Goal: Book appointment/travel/reservation

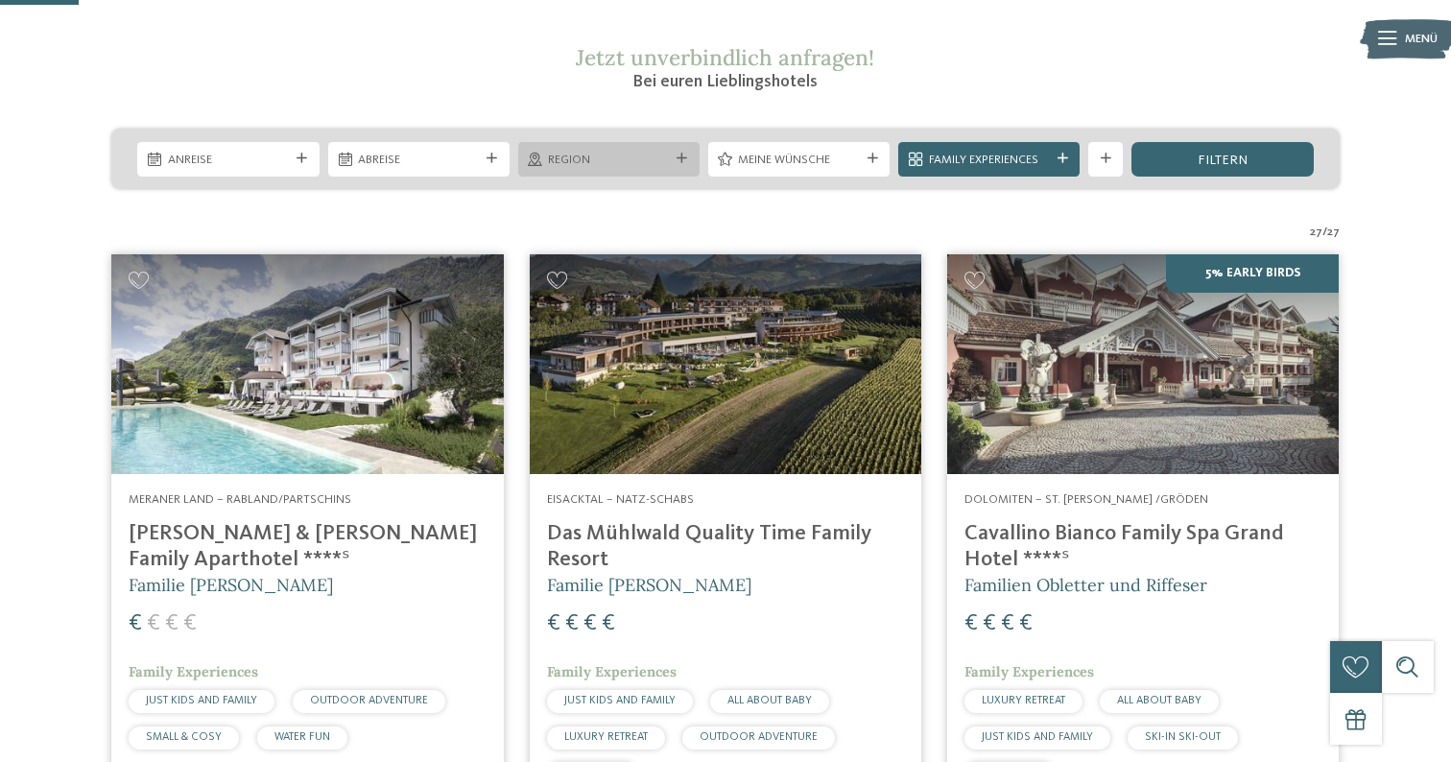
click at [600, 167] on span "Region" at bounding box center [608, 160] width 121 height 17
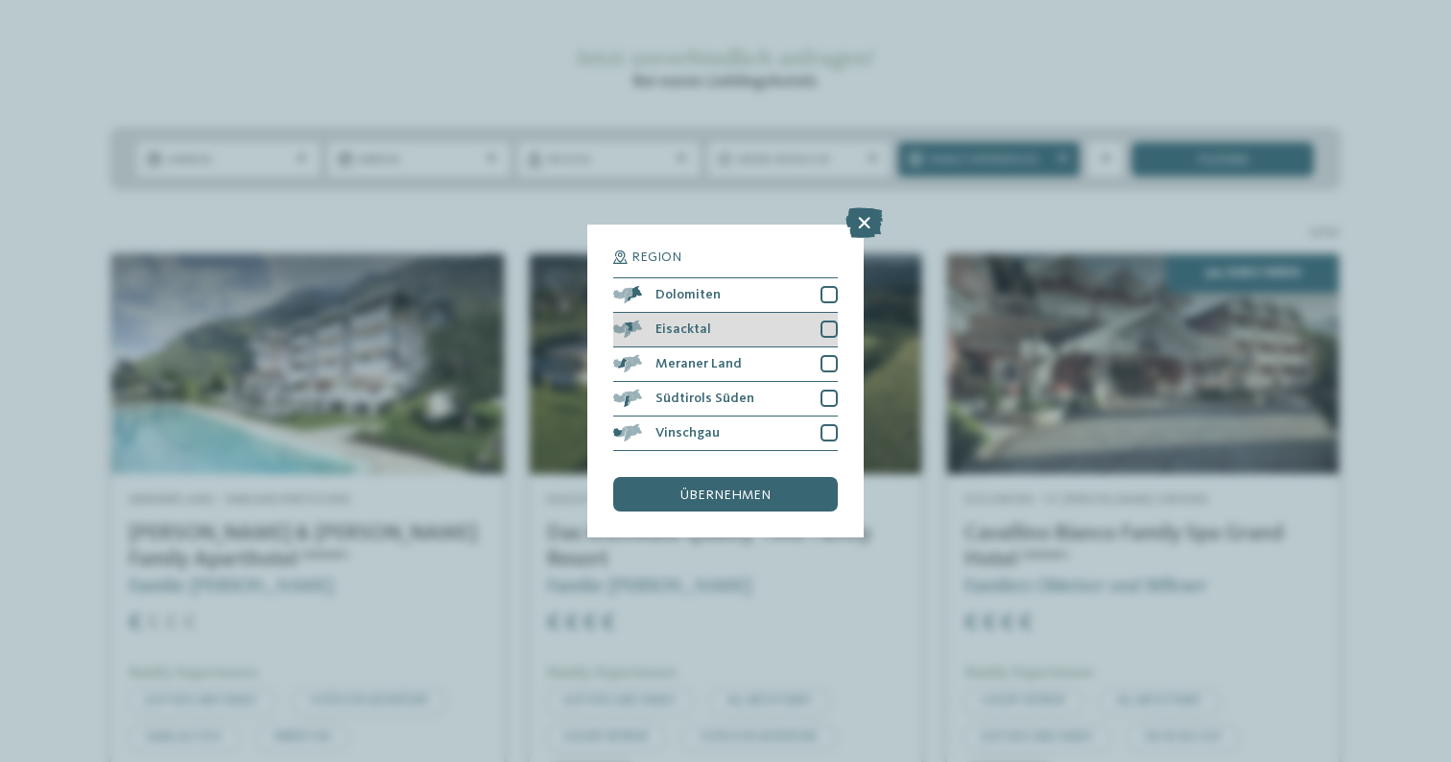
click at [746, 332] on div "Eisacktal" at bounding box center [725, 330] width 225 height 35
click at [717, 493] on span "übernehmen" at bounding box center [726, 495] width 90 height 13
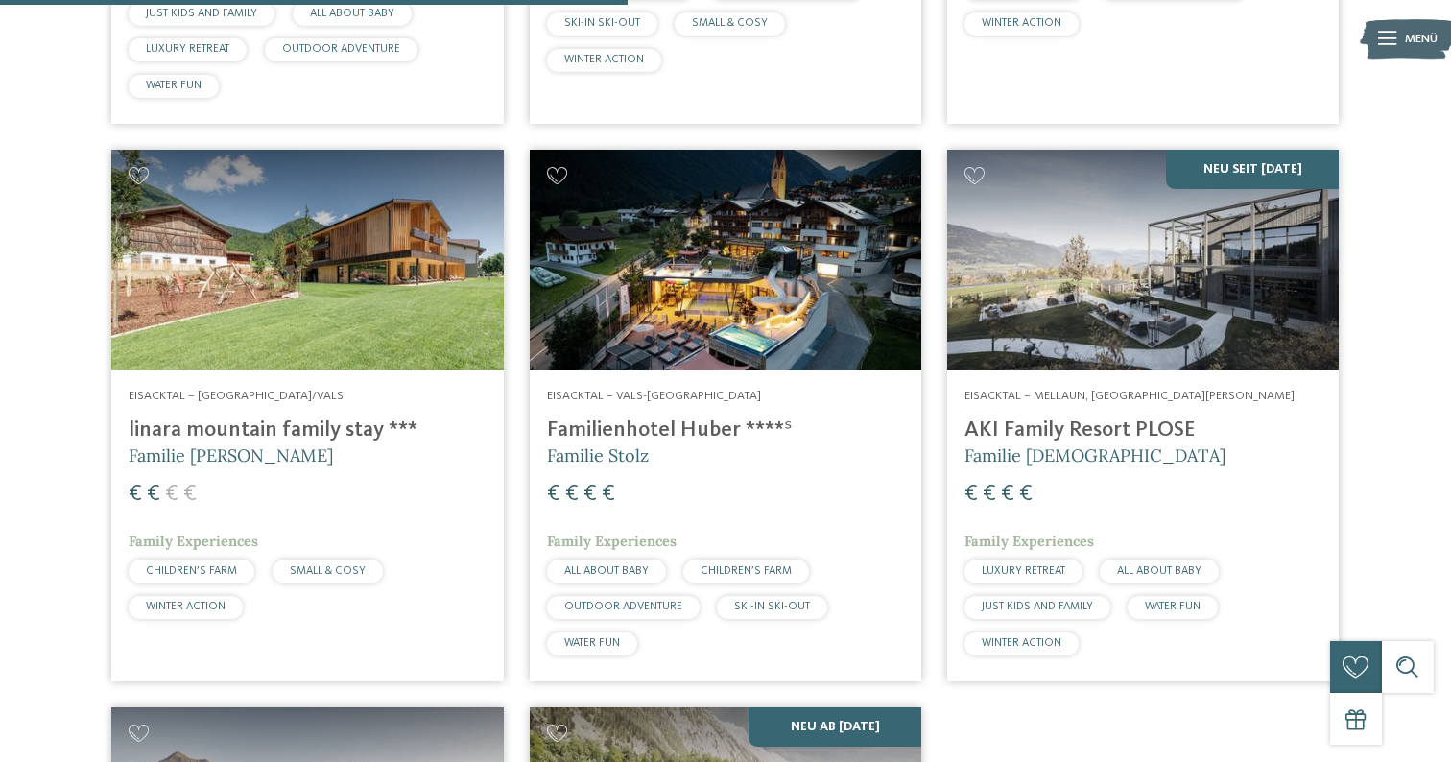
scroll to position [1129, 0]
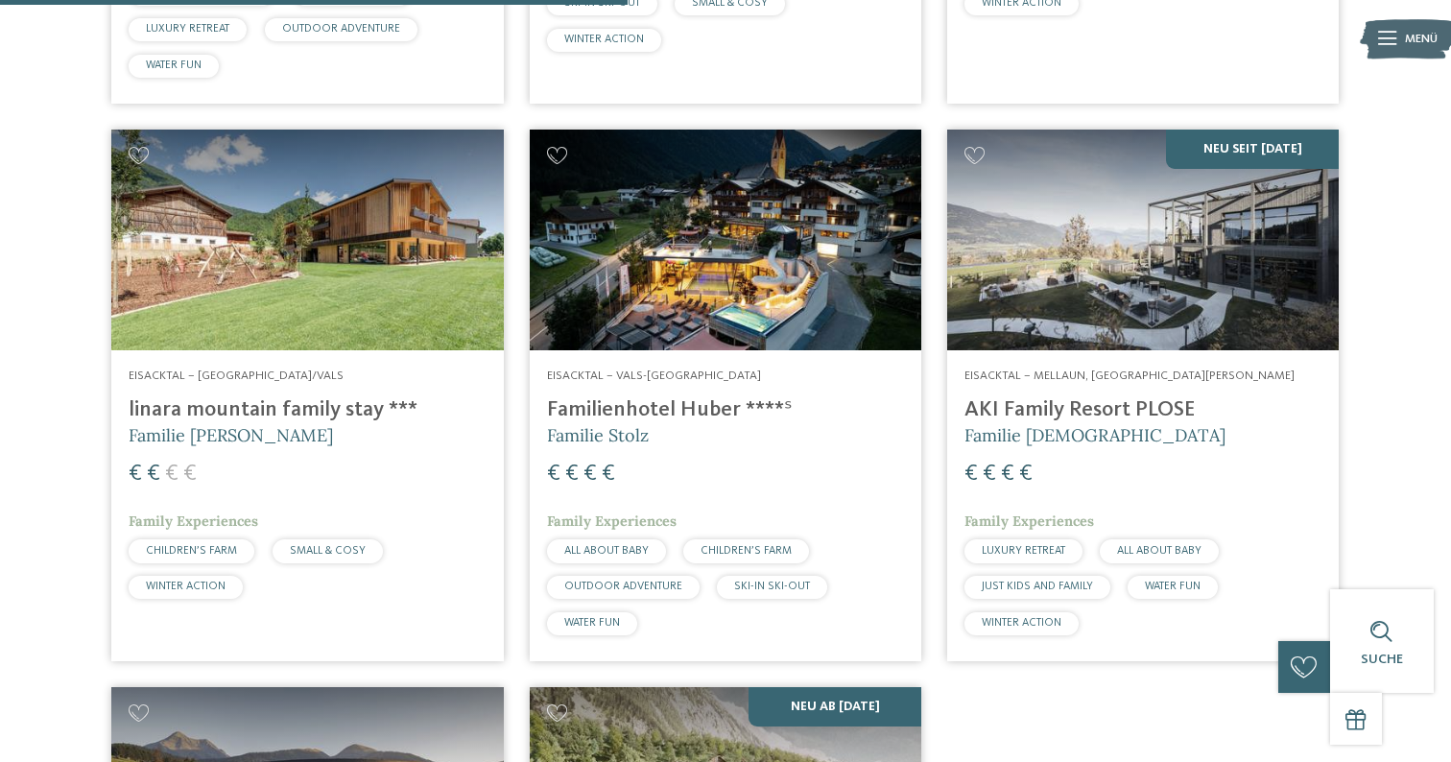
click at [676, 415] on h4 "Familienhotel Huber ****ˢ" at bounding box center [725, 410] width 357 height 26
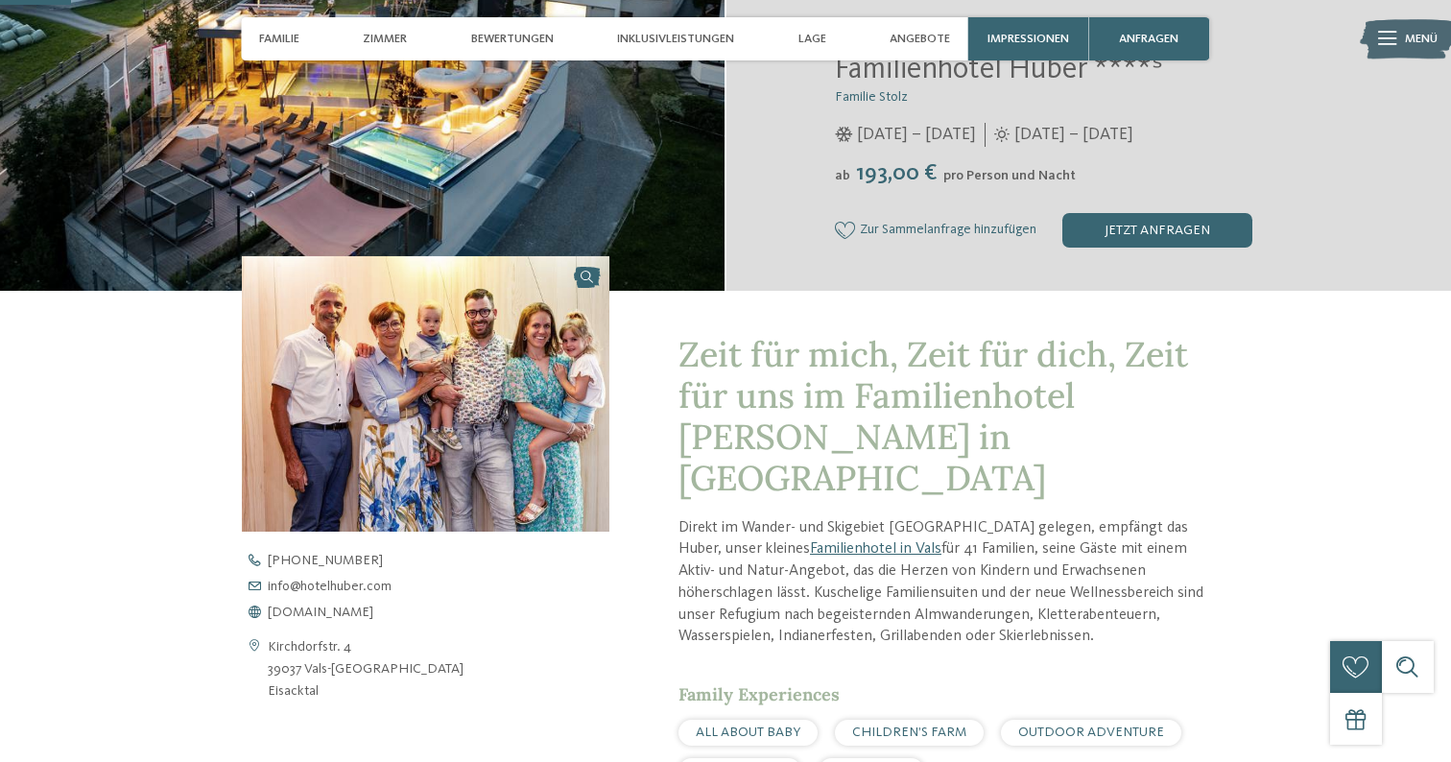
scroll to position [392, 0]
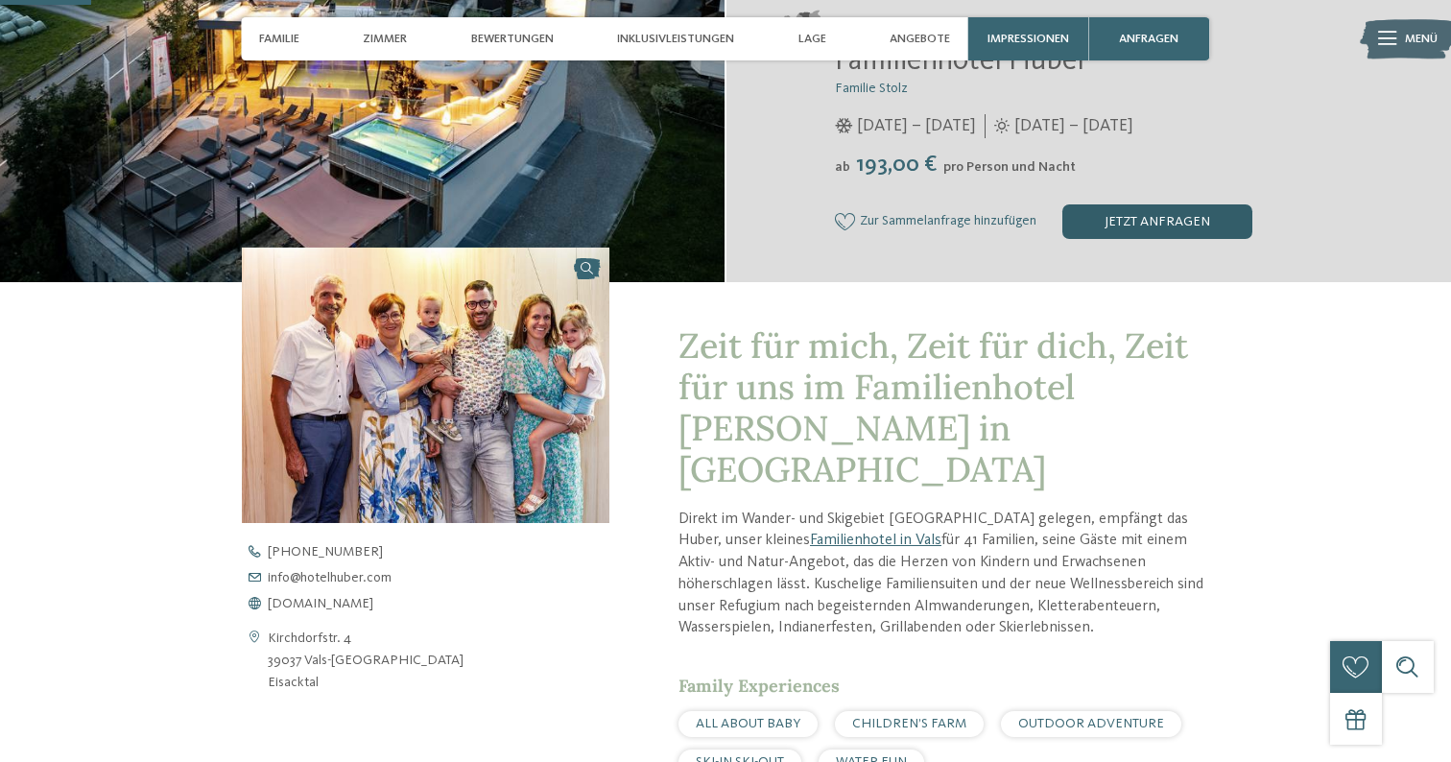
click at [1185, 223] on div "jetzt anfragen" at bounding box center [1158, 221] width 190 height 35
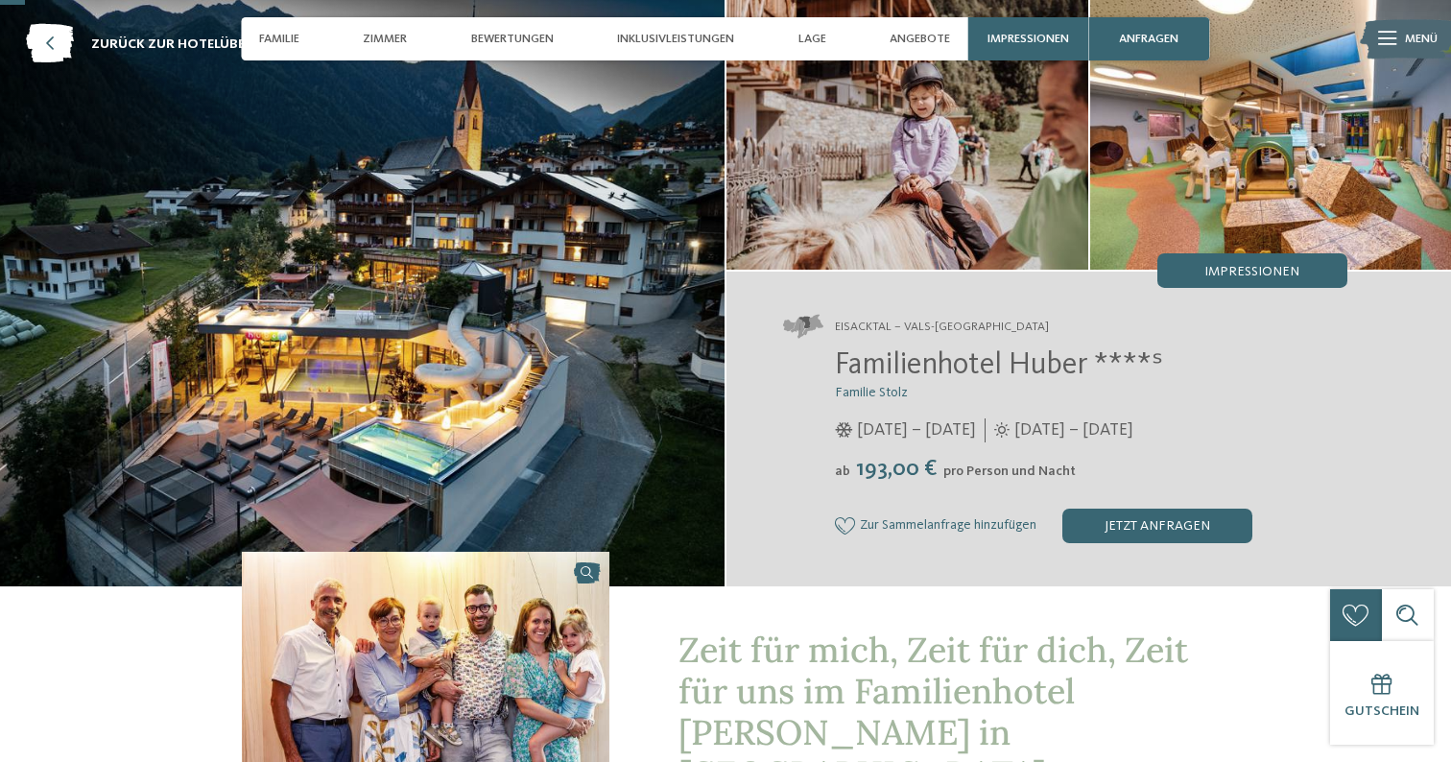
scroll to position [32, 0]
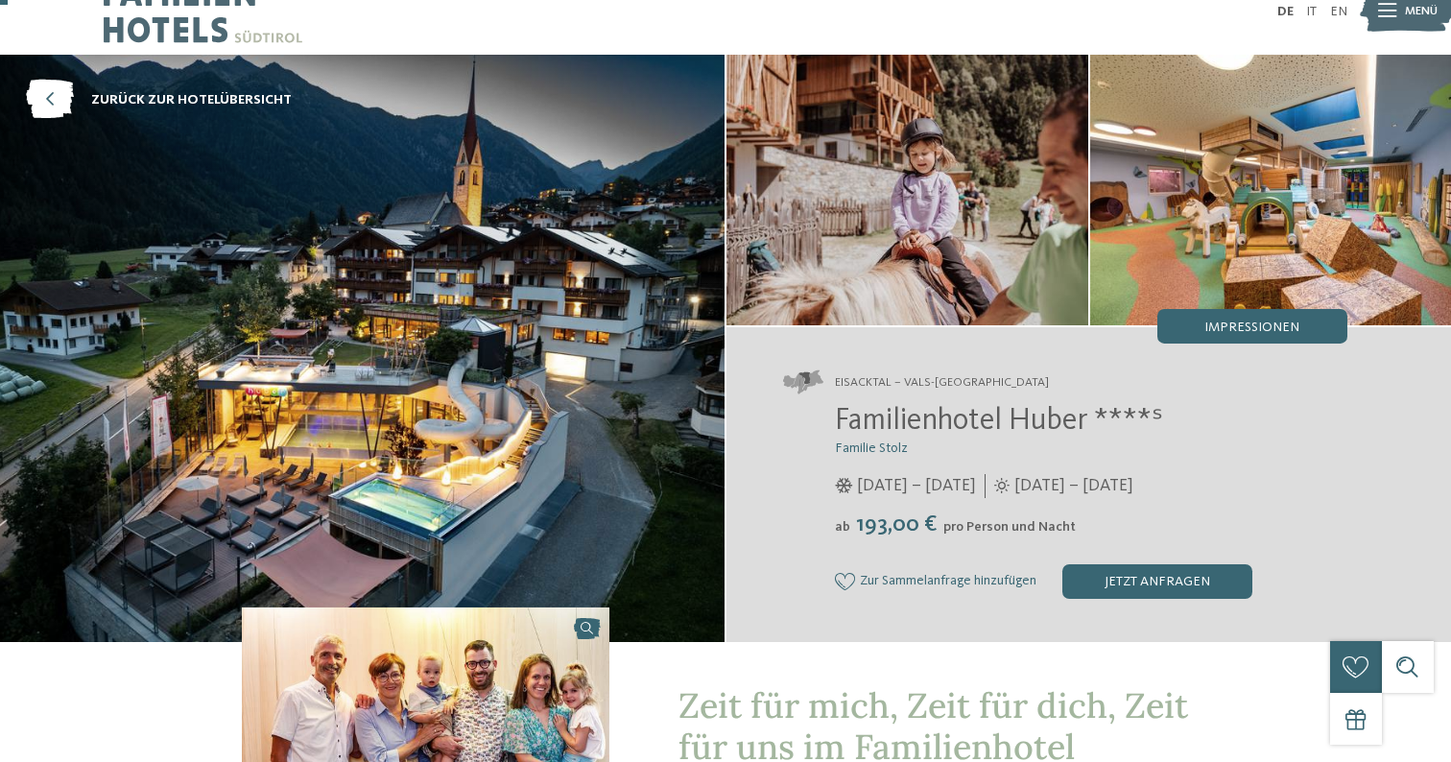
click at [1398, 19] on img at bounding box center [1407, 12] width 95 height 48
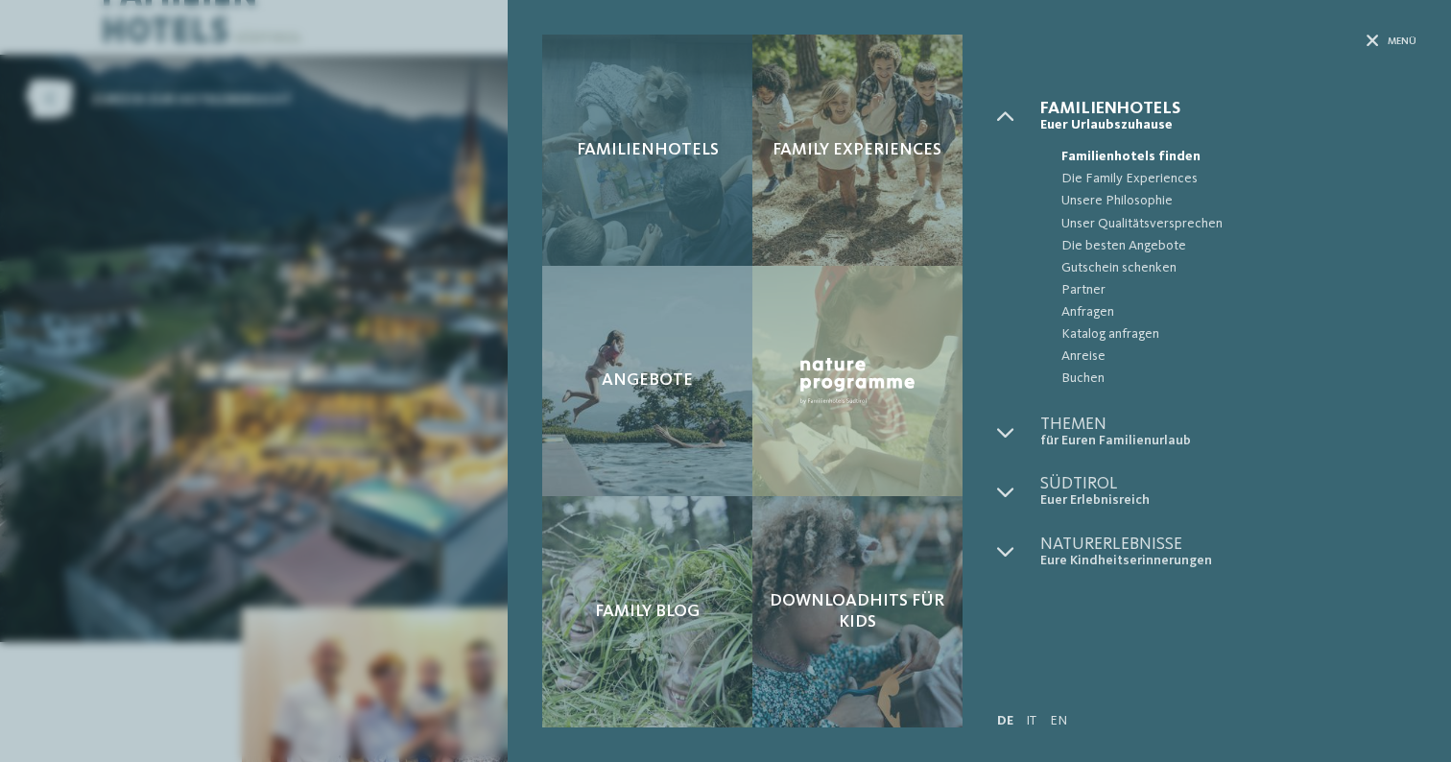
click at [645, 177] on div "Familienhotels" at bounding box center [647, 150] width 210 height 231
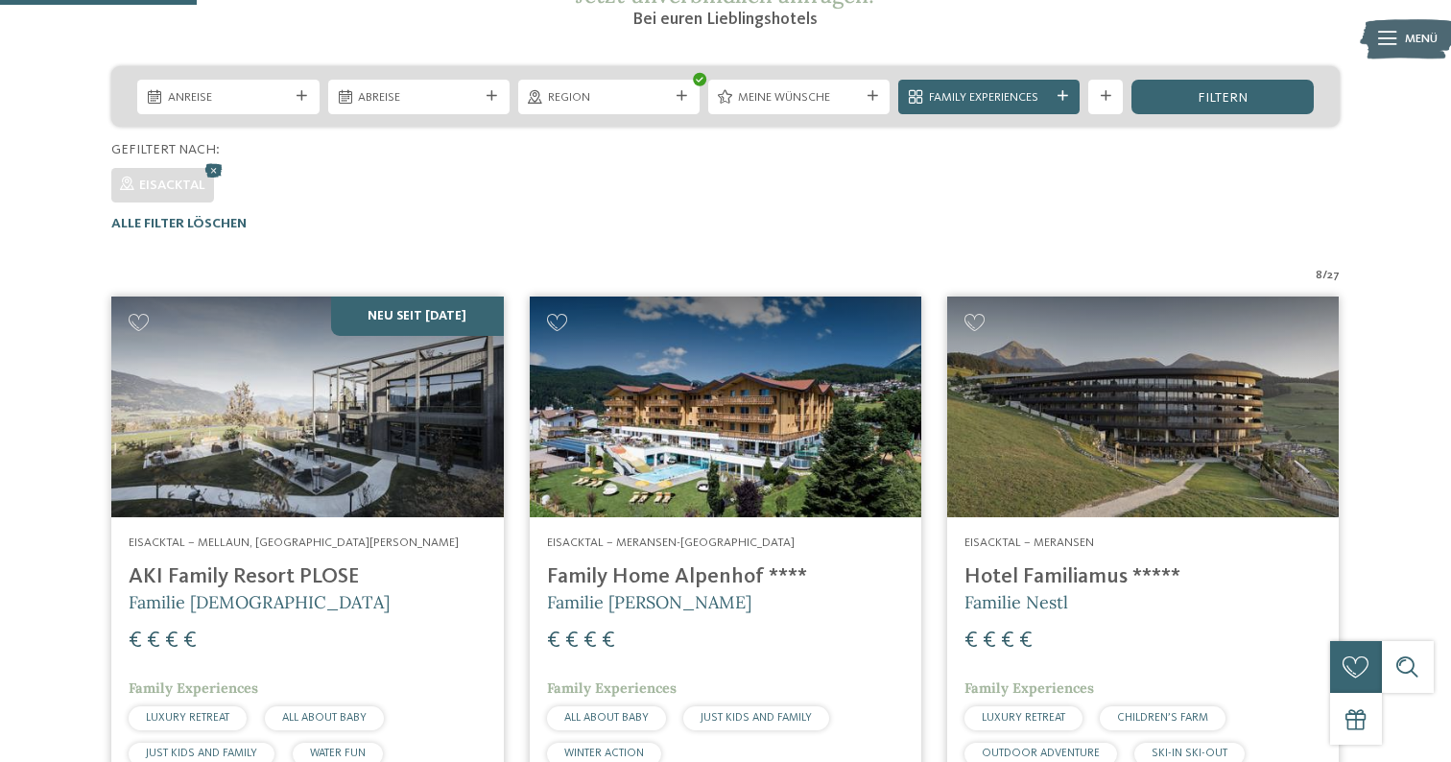
scroll to position [313, 0]
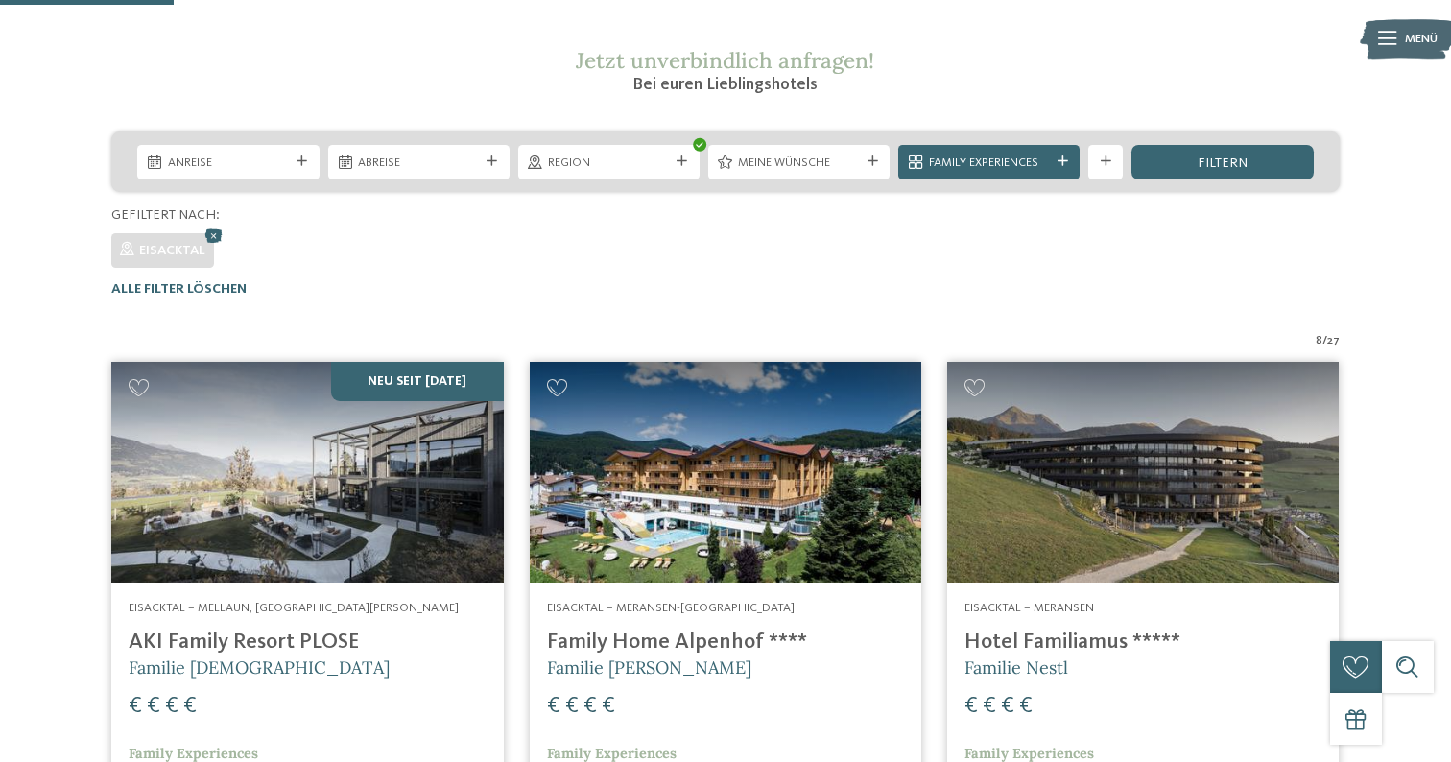
click at [688, 159] on div at bounding box center [682, 161] width 17 height 11
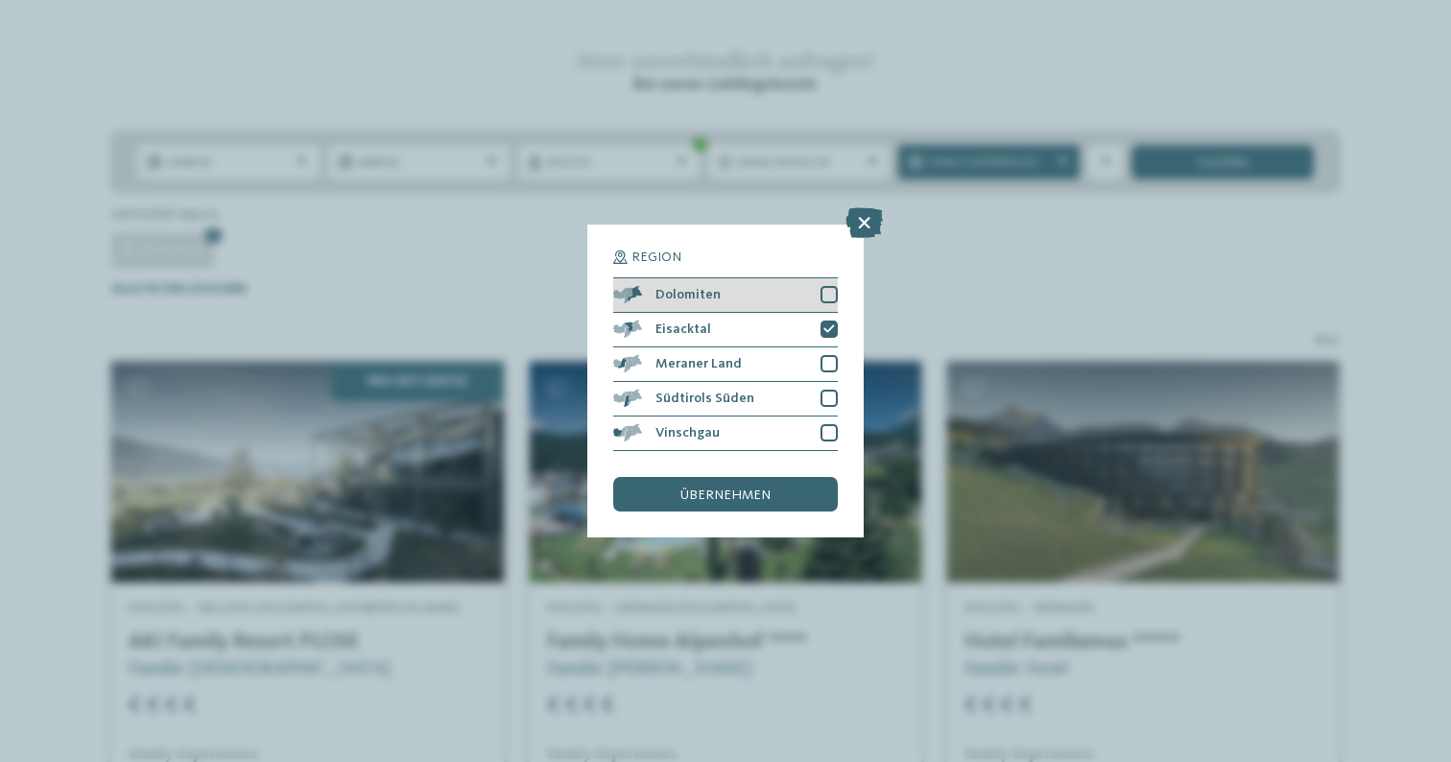
click at [757, 303] on div "Dolomiten" at bounding box center [725, 295] width 225 height 35
click at [717, 480] on div "übernehmen" at bounding box center [725, 494] width 225 height 35
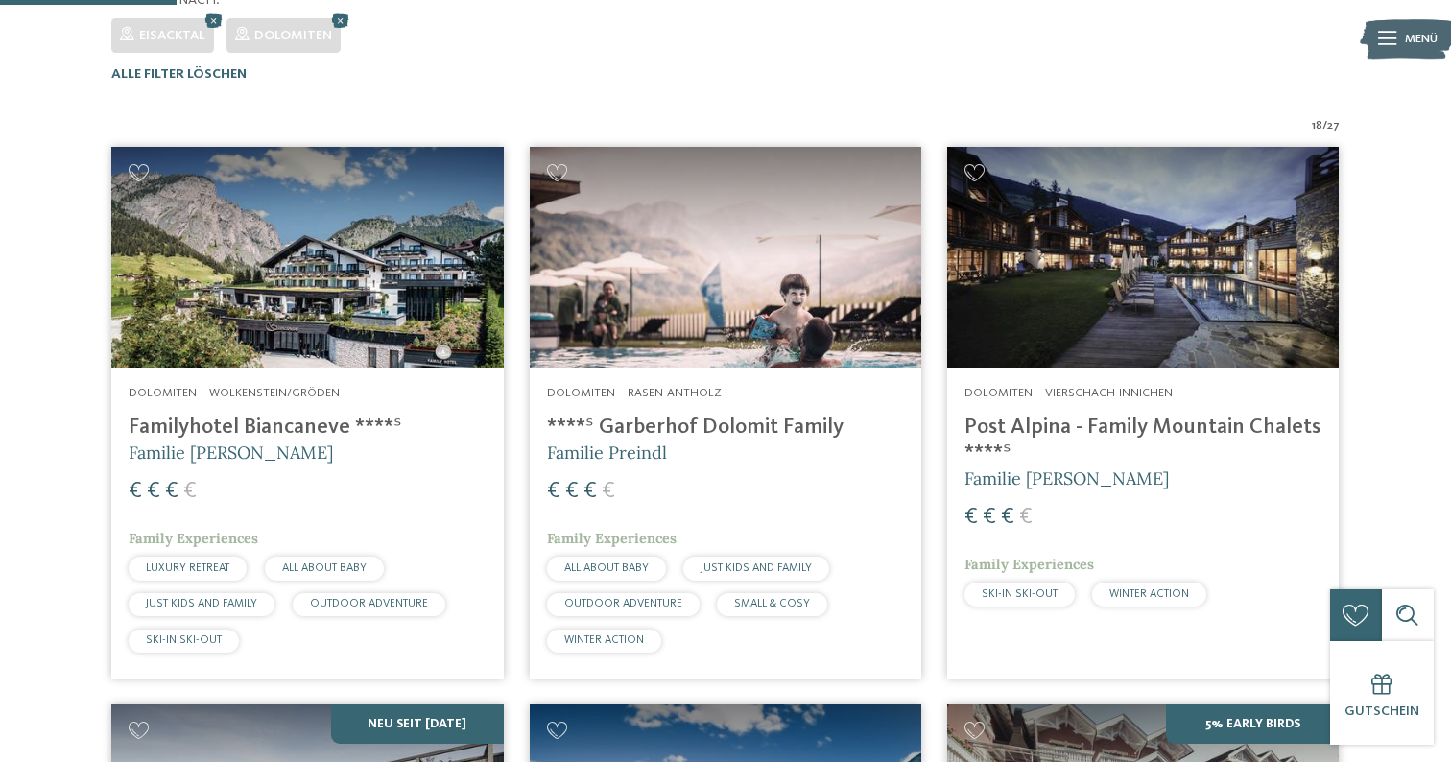
scroll to position [490, 0]
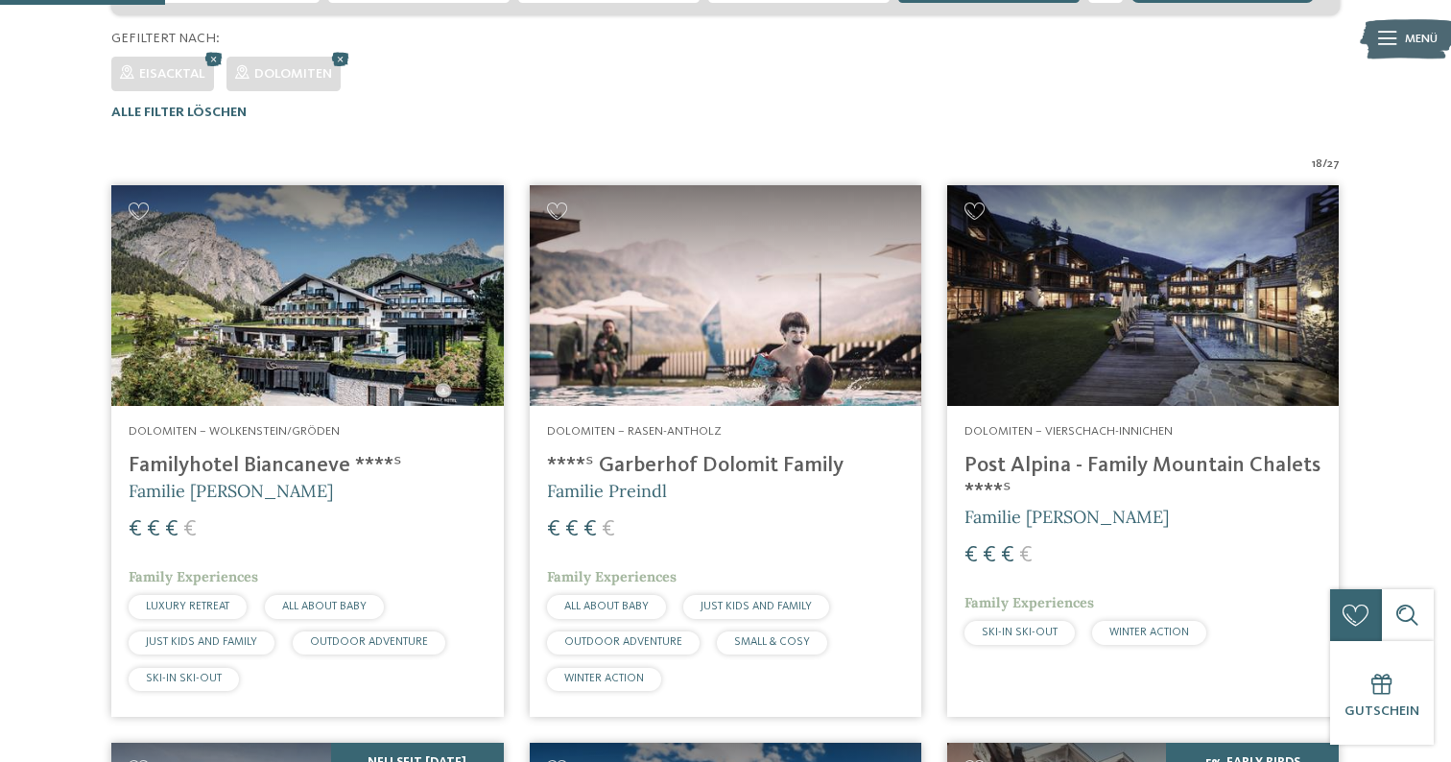
click at [765, 407] on div "Dolomiten – Rasen-Antholz ****ˢ Garberhof Dolomit Family Familie Preindl € € € …" at bounding box center [726, 561] width 392 height 311
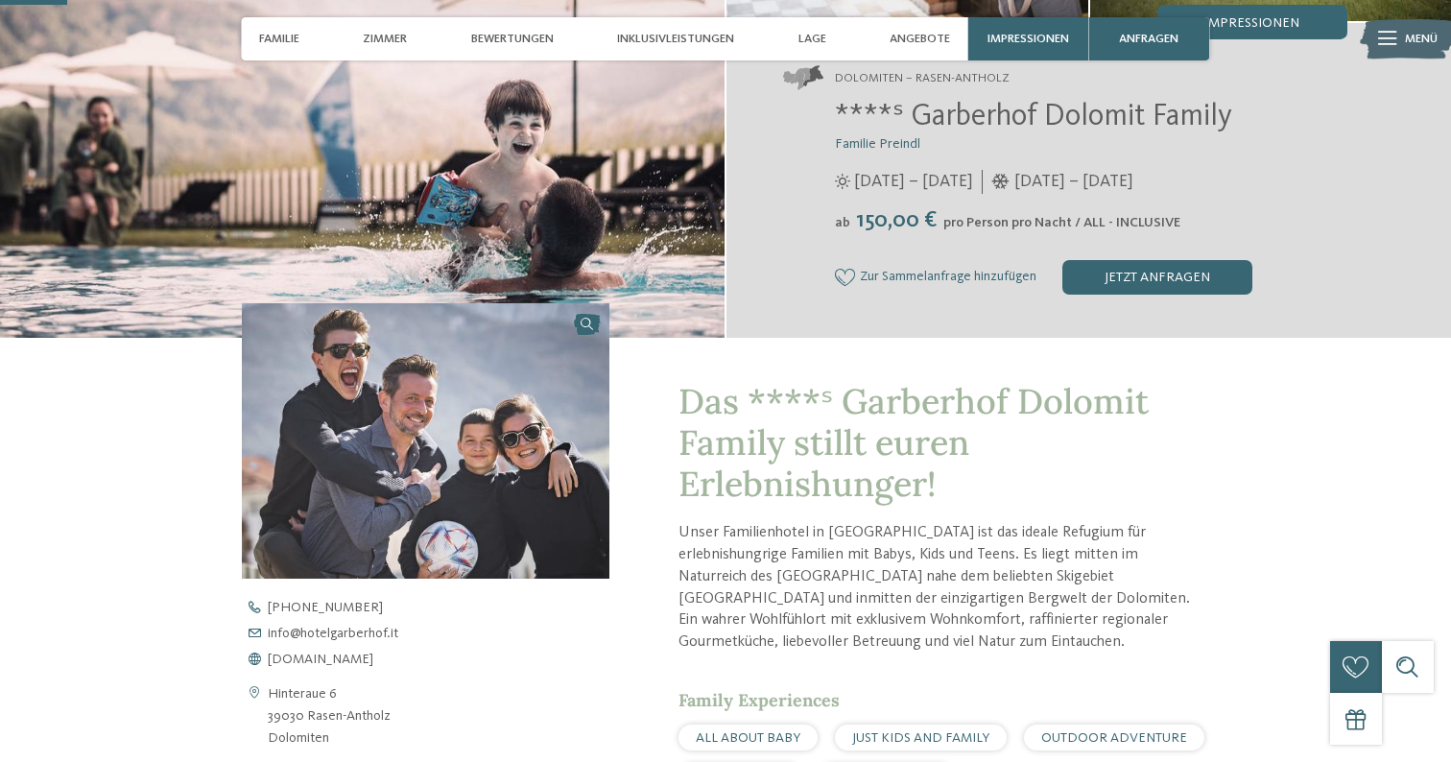
scroll to position [338, 0]
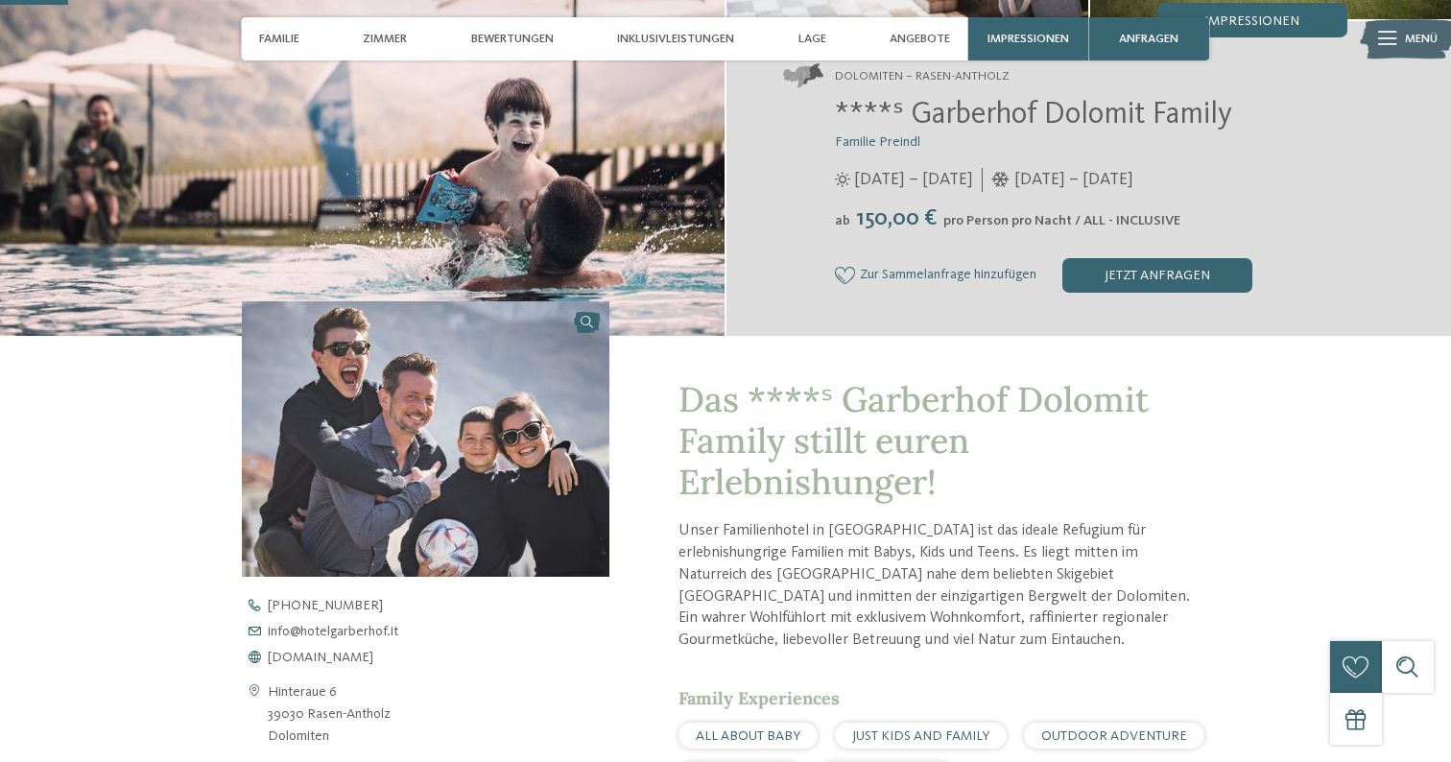
click at [788, 398] on span "Das ****ˢ Garberhof Dolomit Family stillt euren Erlebnishunger!" at bounding box center [914, 440] width 470 height 127
click at [788, 399] on span "Das ****ˢ Garberhof Dolomit Family stillt euren Erlebnishunger!" at bounding box center [914, 440] width 470 height 127
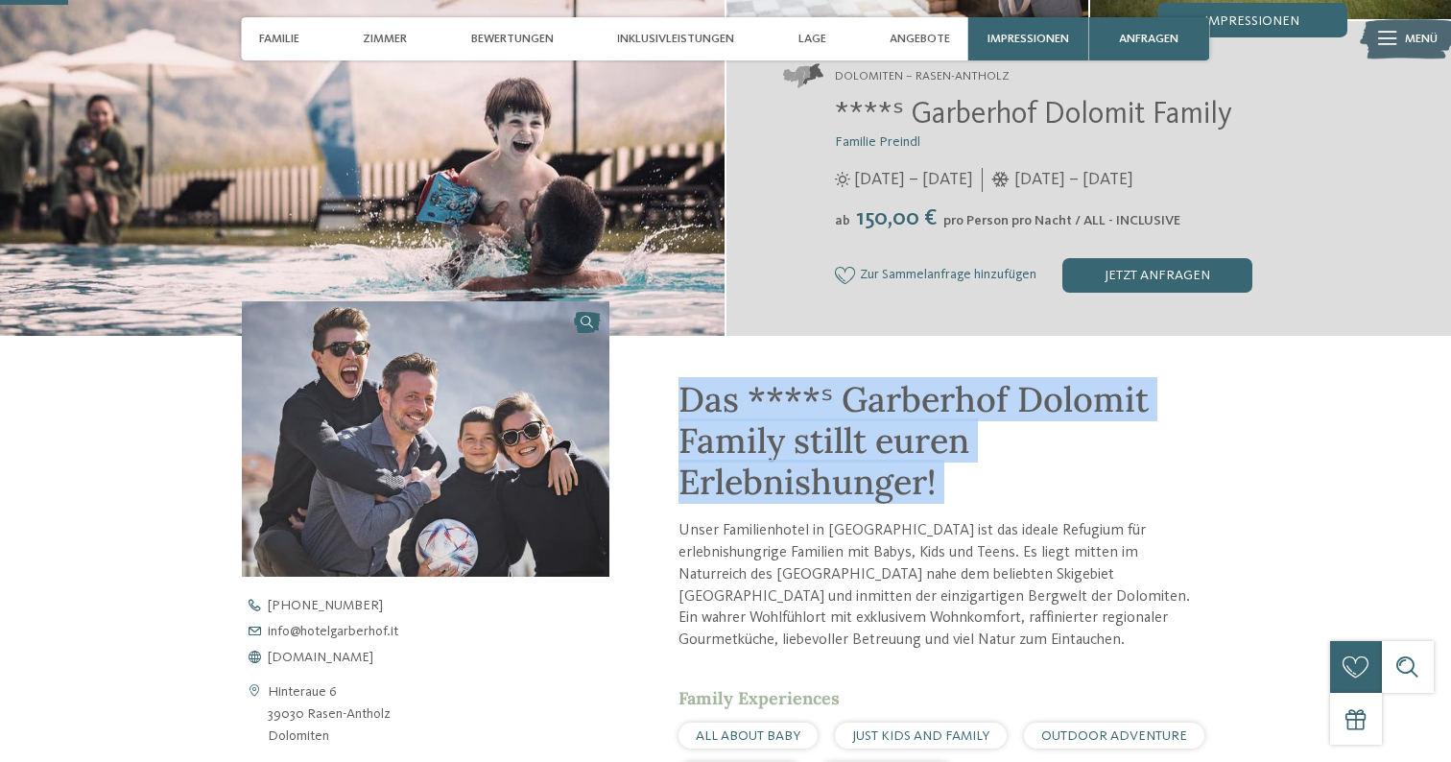
click at [788, 399] on span "Das ****ˢ Garberhof Dolomit Family stillt euren Erlebnishunger!" at bounding box center [914, 440] width 470 height 127
click at [1065, 454] on h1 "Das ****ˢ Garberhof Dolomit Family stillt euren Erlebnishunger!" at bounding box center [944, 441] width 531 height 125
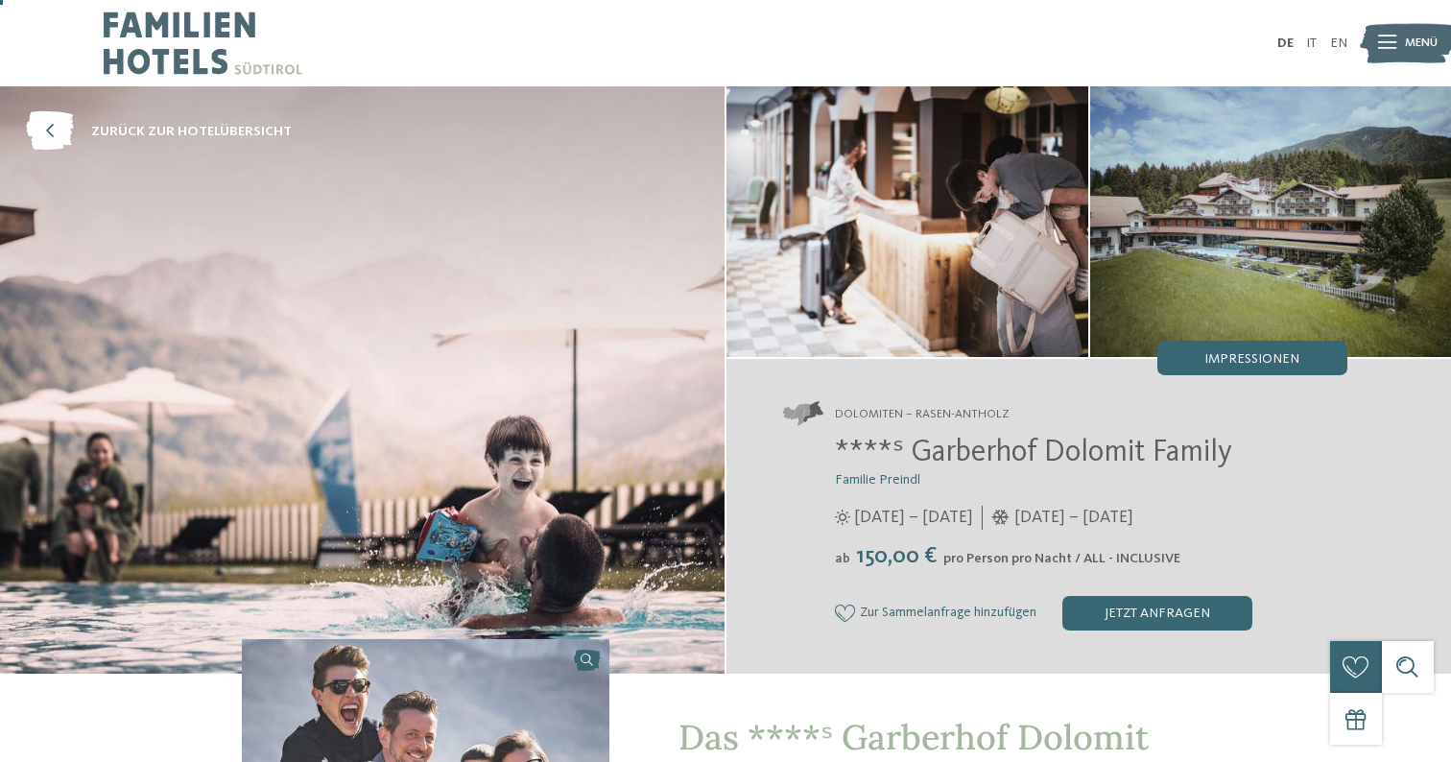
scroll to position [51, 0]
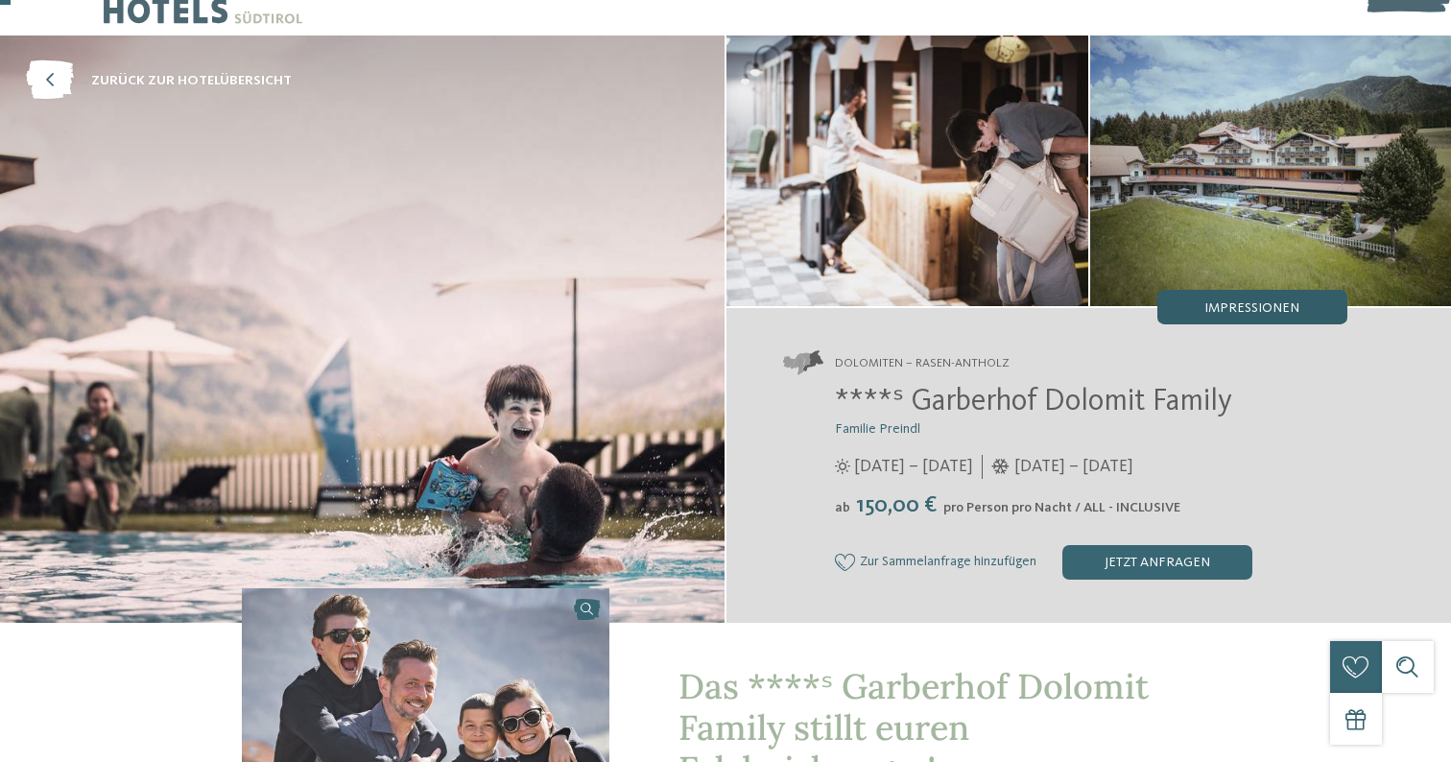
click at [1241, 301] on span "Impressionen" at bounding box center [1252, 307] width 95 height 13
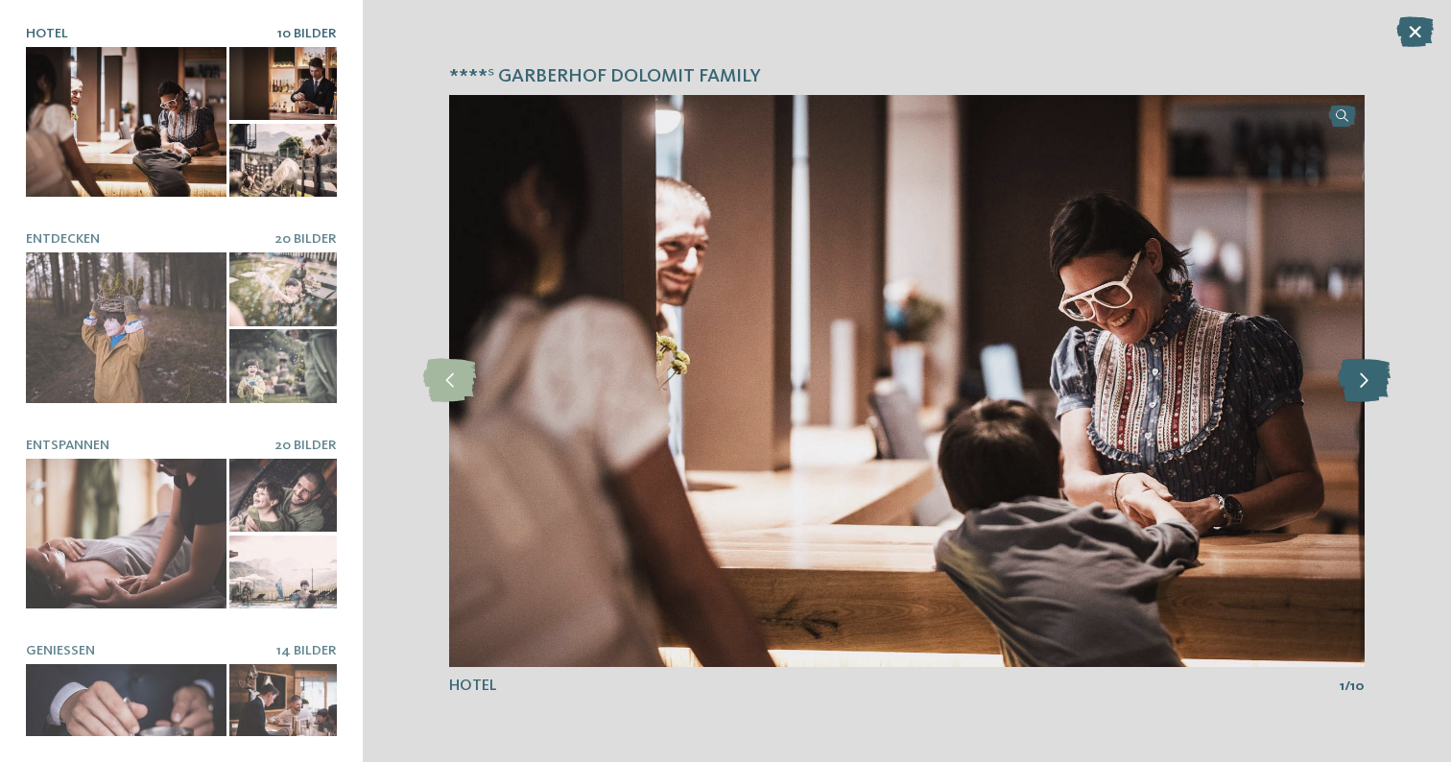
click at [1371, 390] on icon at bounding box center [1364, 380] width 53 height 43
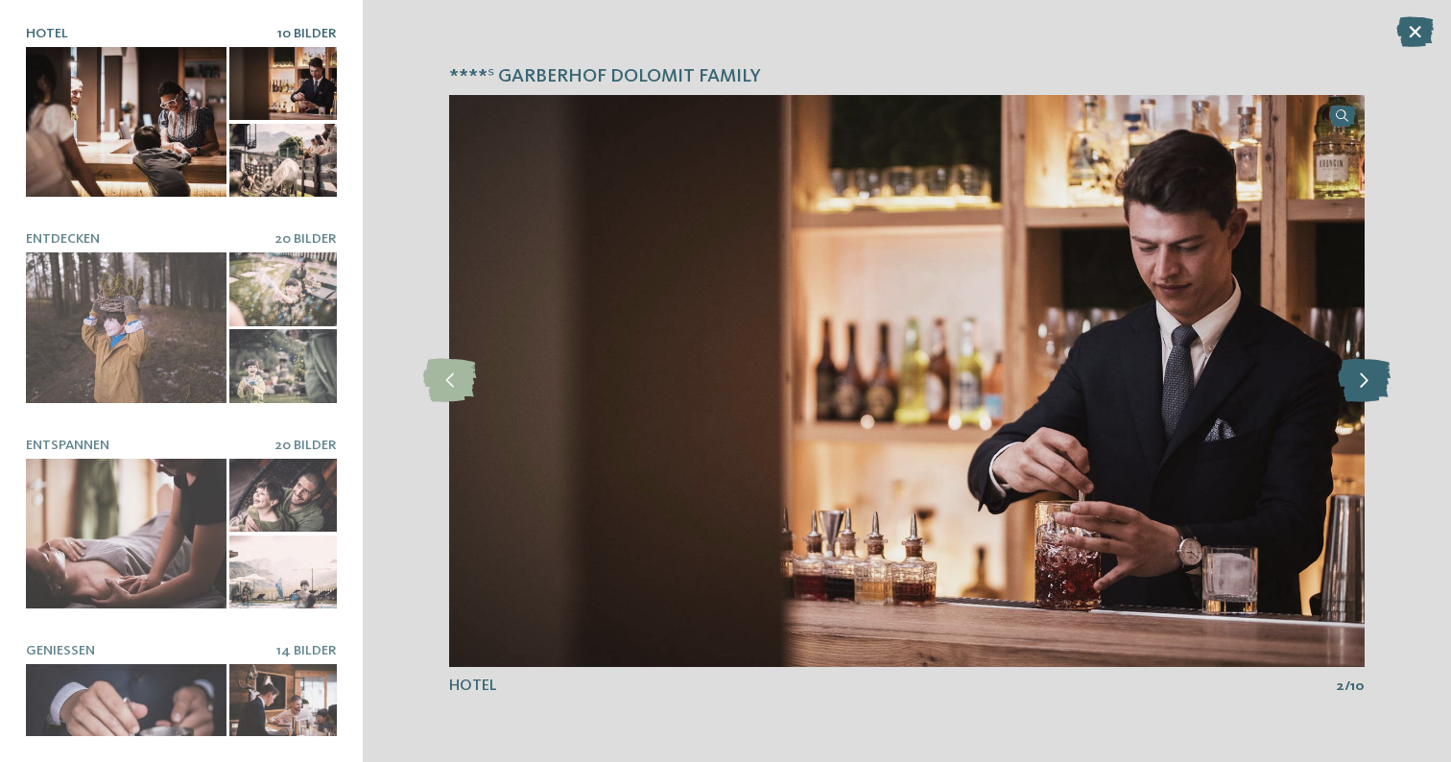
click at [1371, 389] on icon at bounding box center [1364, 380] width 53 height 43
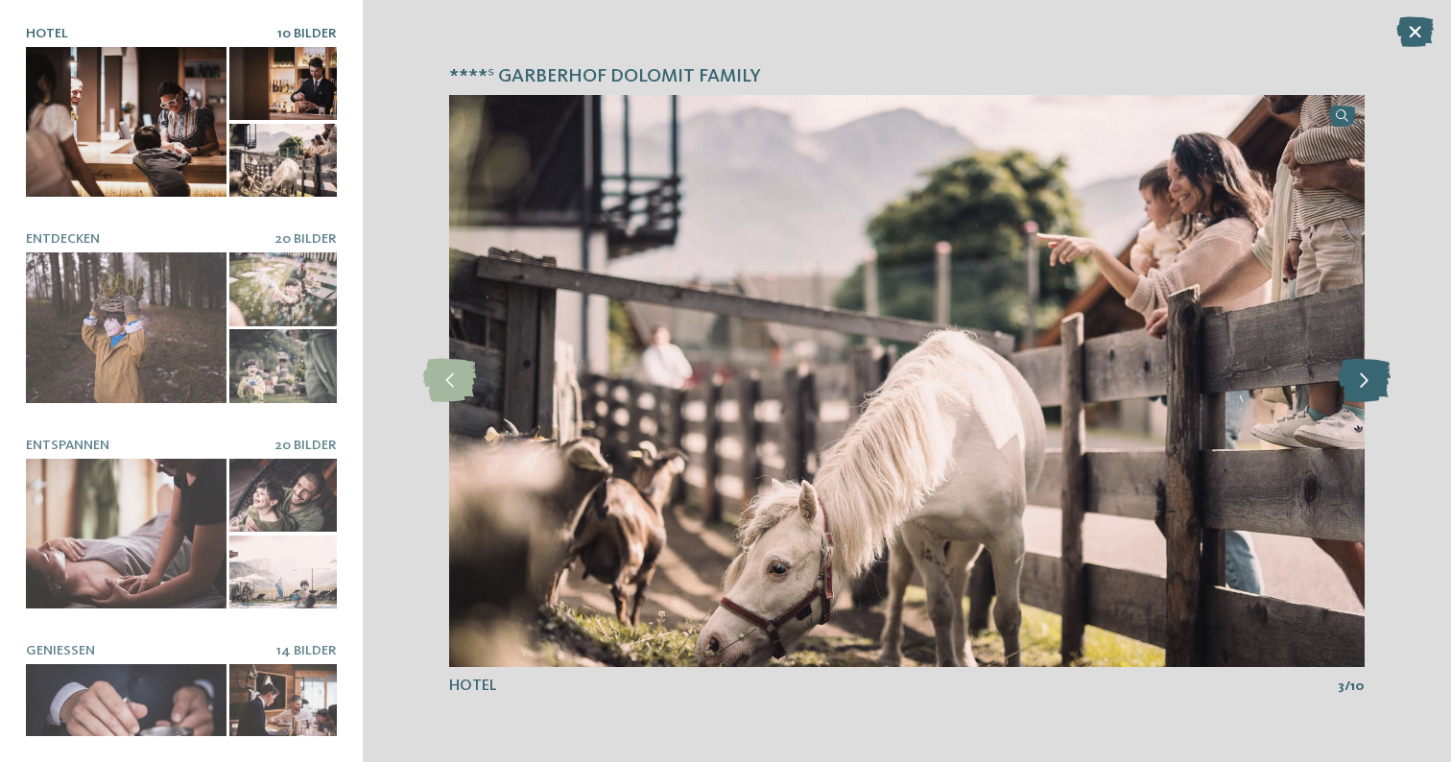
click at [1371, 389] on icon at bounding box center [1364, 380] width 53 height 43
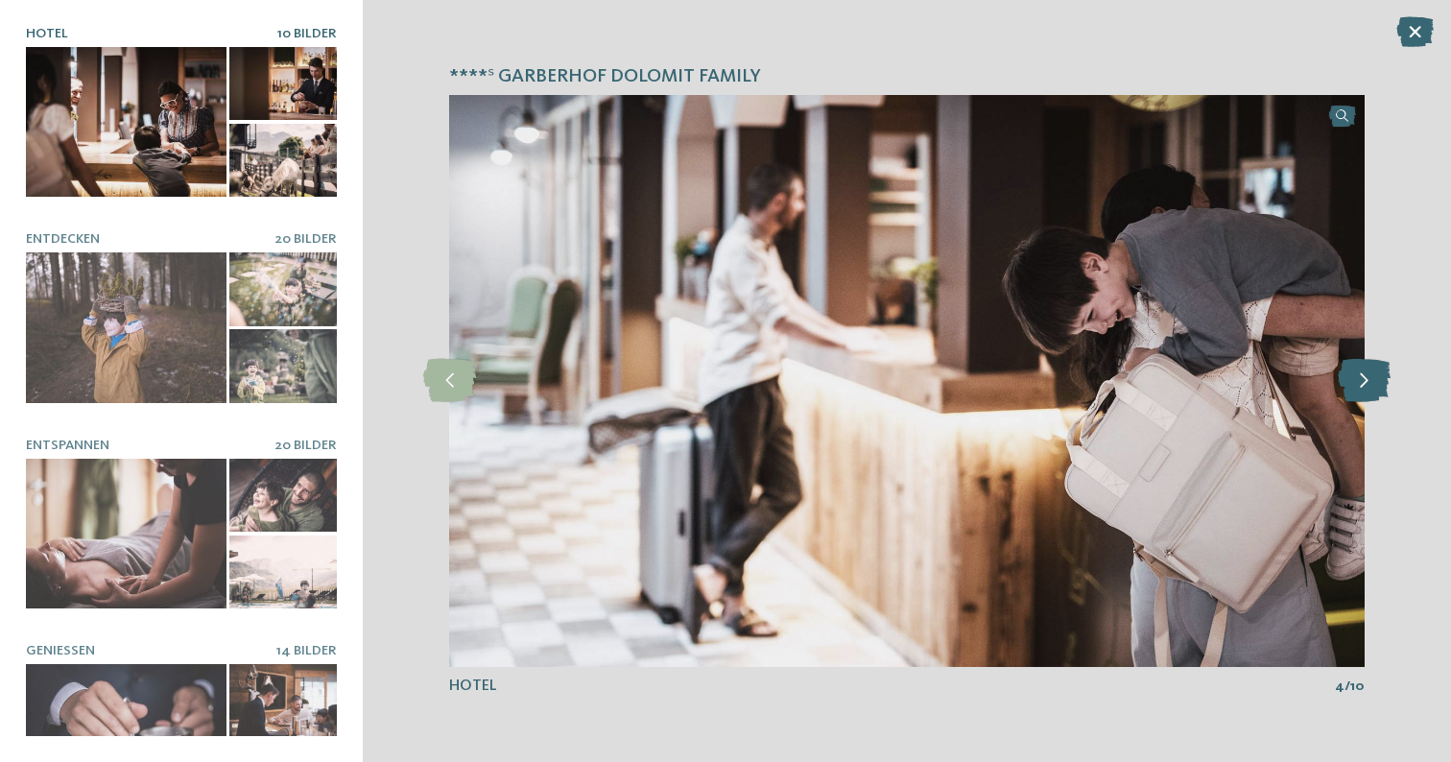
click at [1371, 389] on icon at bounding box center [1364, 380] width 53 height 43
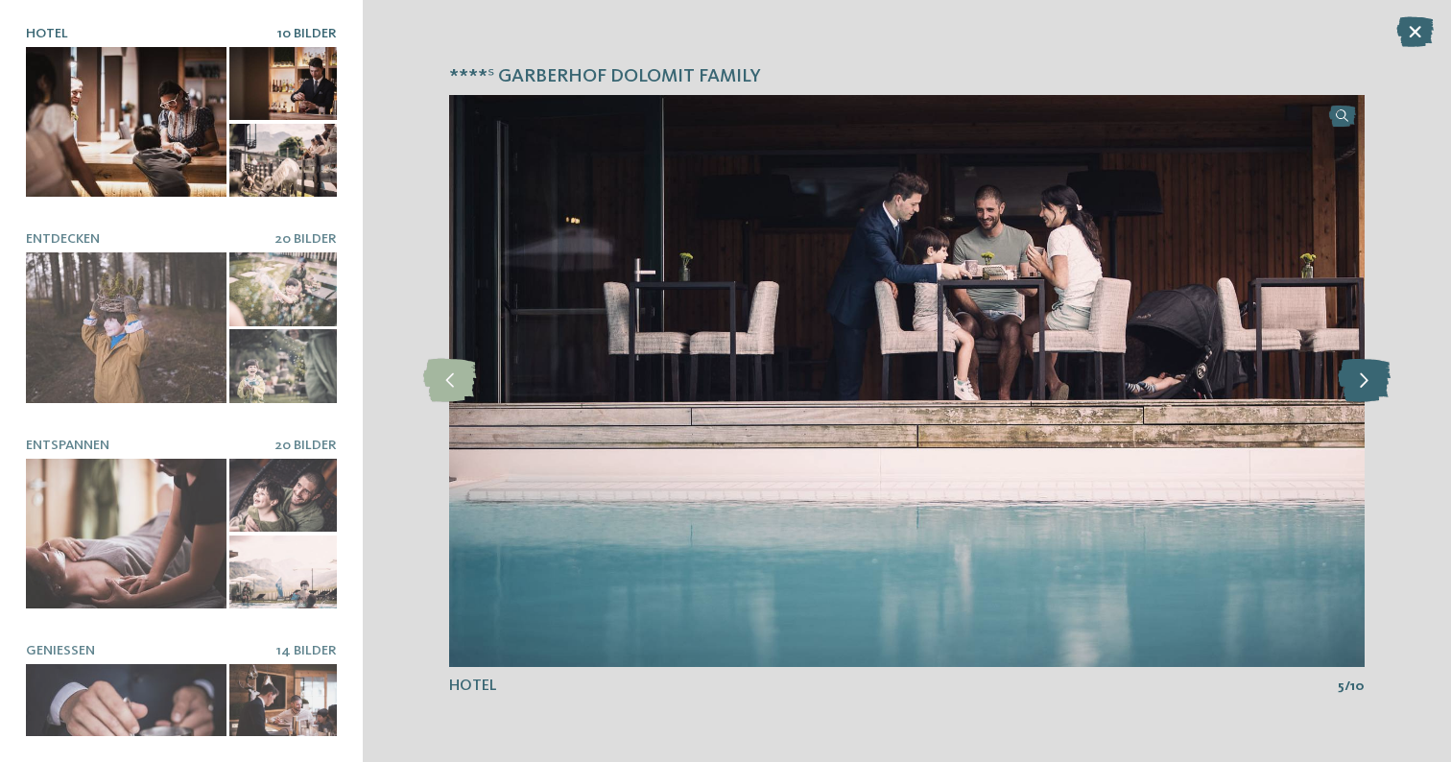
click at [1371, 389] on icon at bounding box center [1364, 380] width 53 height 43
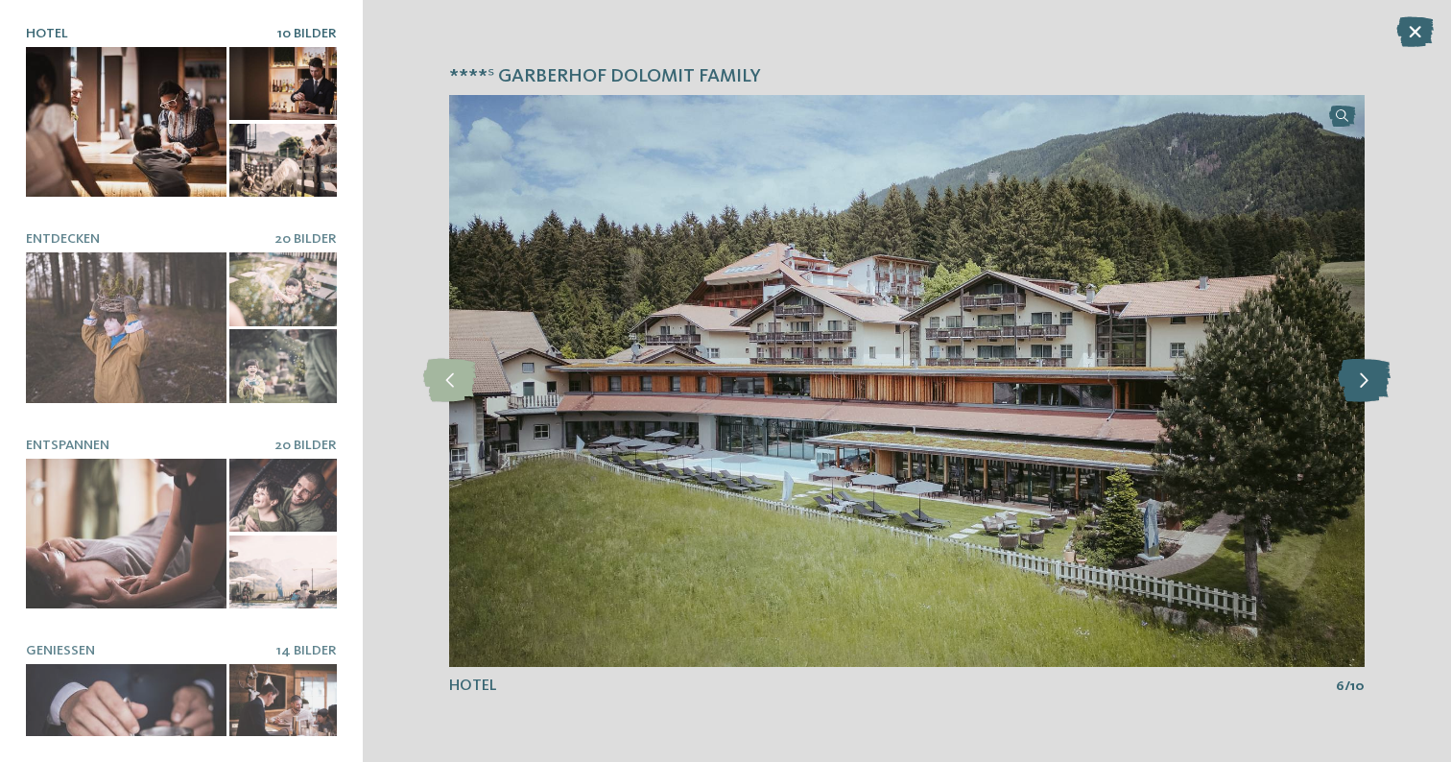
click at [1371, 389] on icon at bounding box center [1364, 380] width 53 height 43
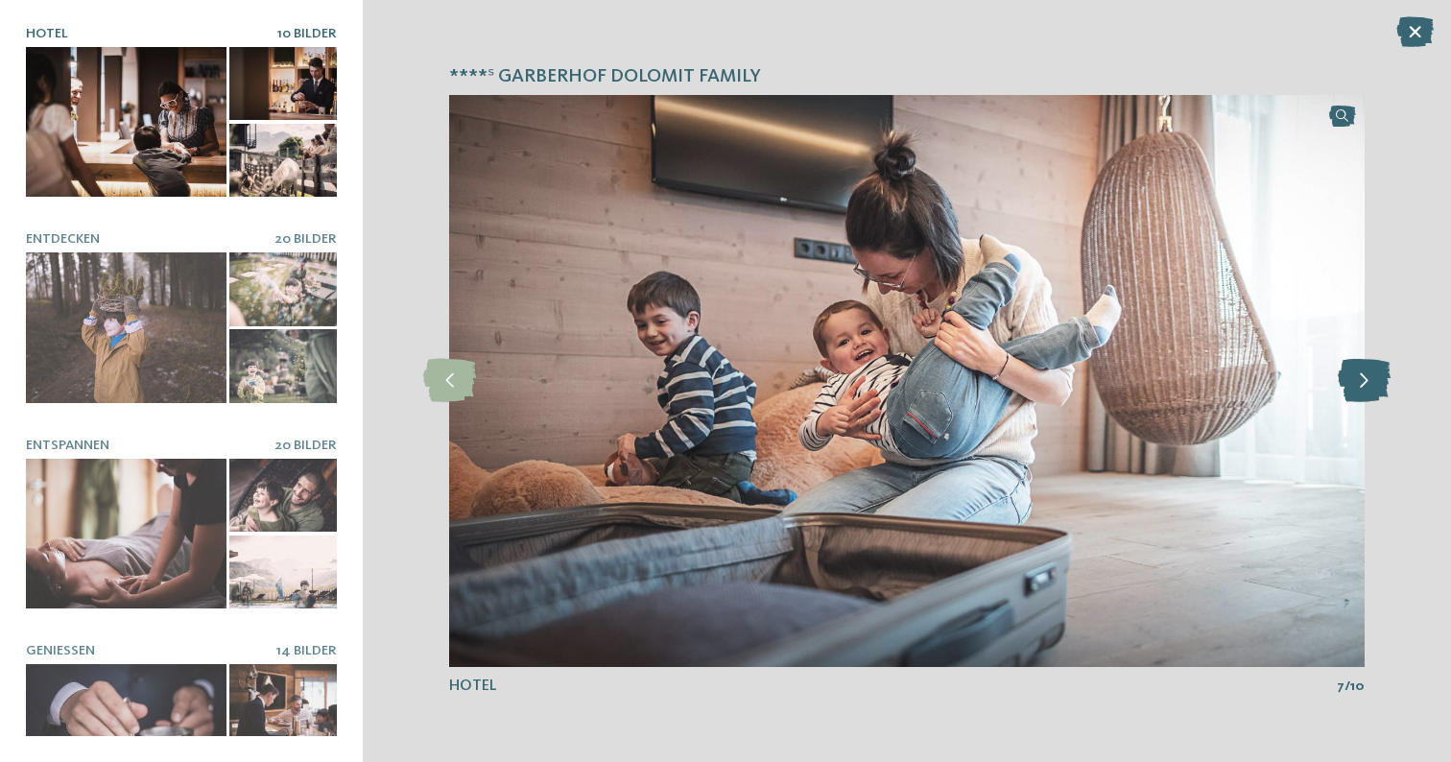
click at [1371, 389] on icon at bounding box center [1364, 380] width 53 height 43
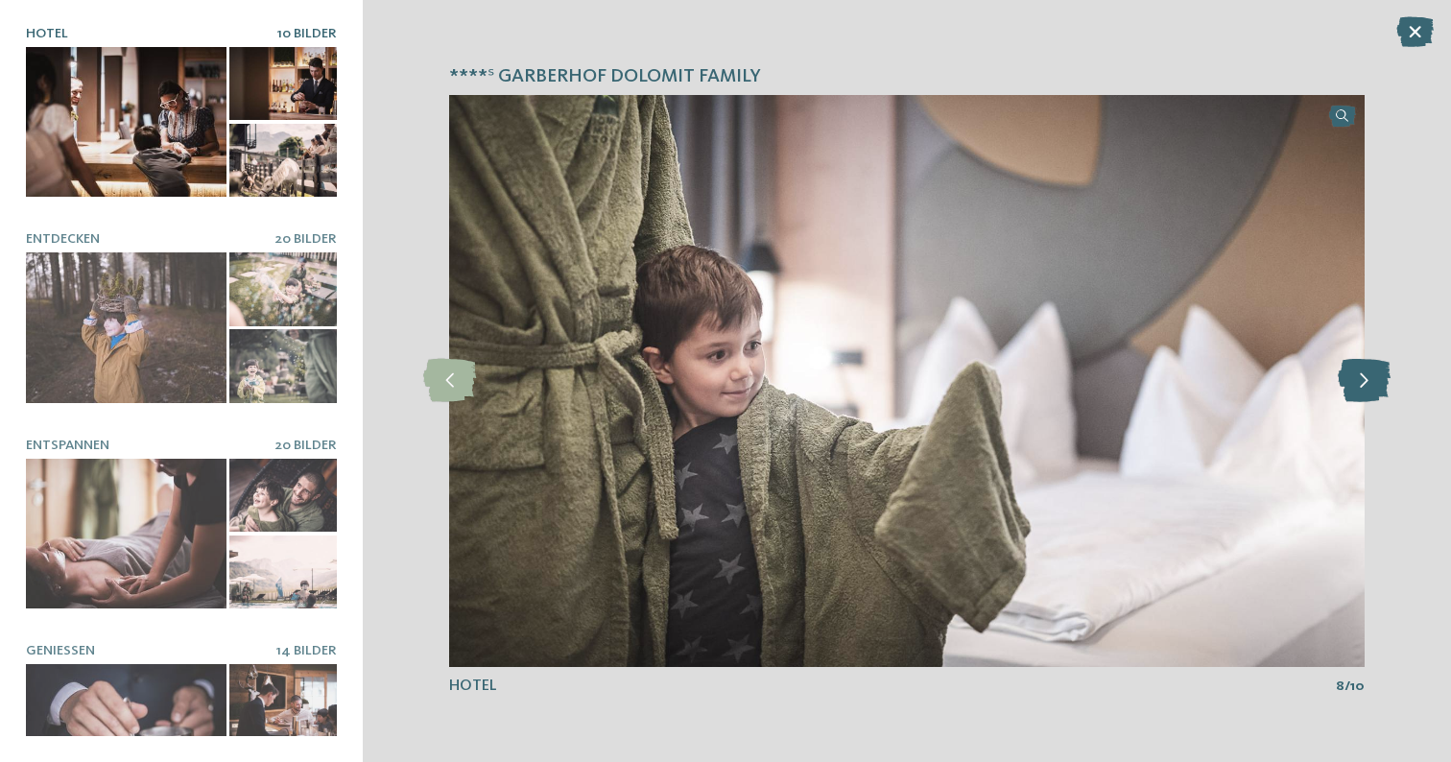
click at [1371, 389] on icon at bounding box center [1364, 380] width 53 height 43
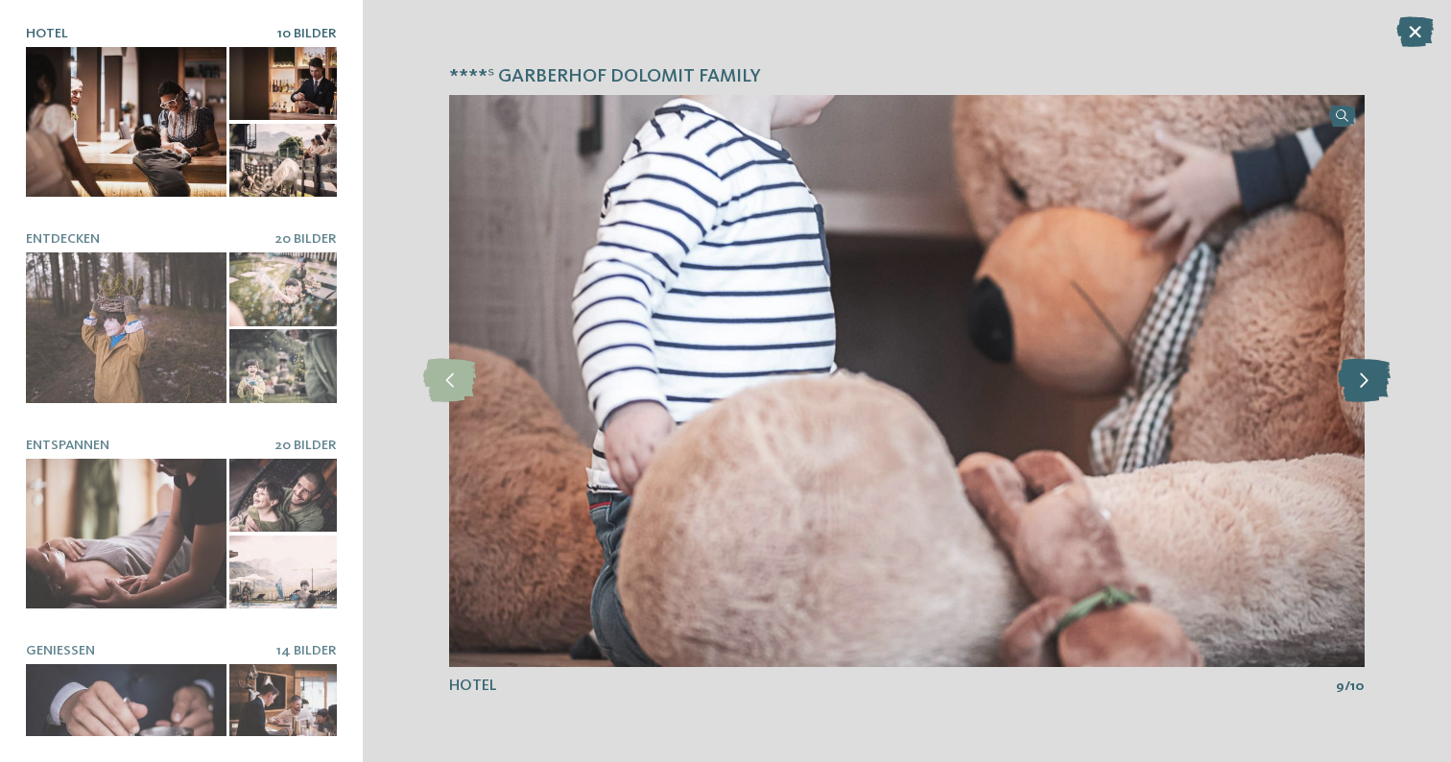
click at [1371, 389] on icon at bounding box center [1364, 380] width 53 height 43
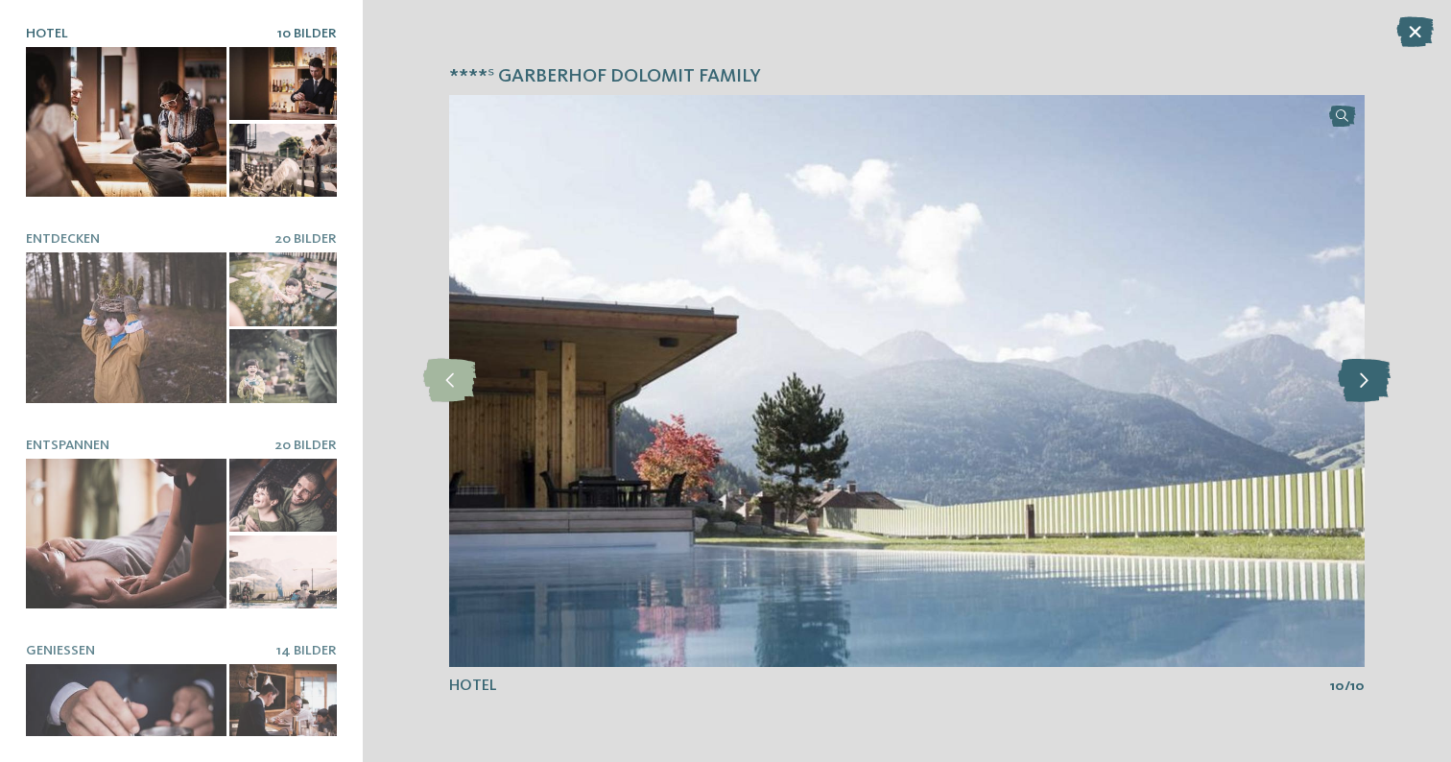
click at [1371, 389] on icon at bounding box center [1364, 380] width 53 height 43
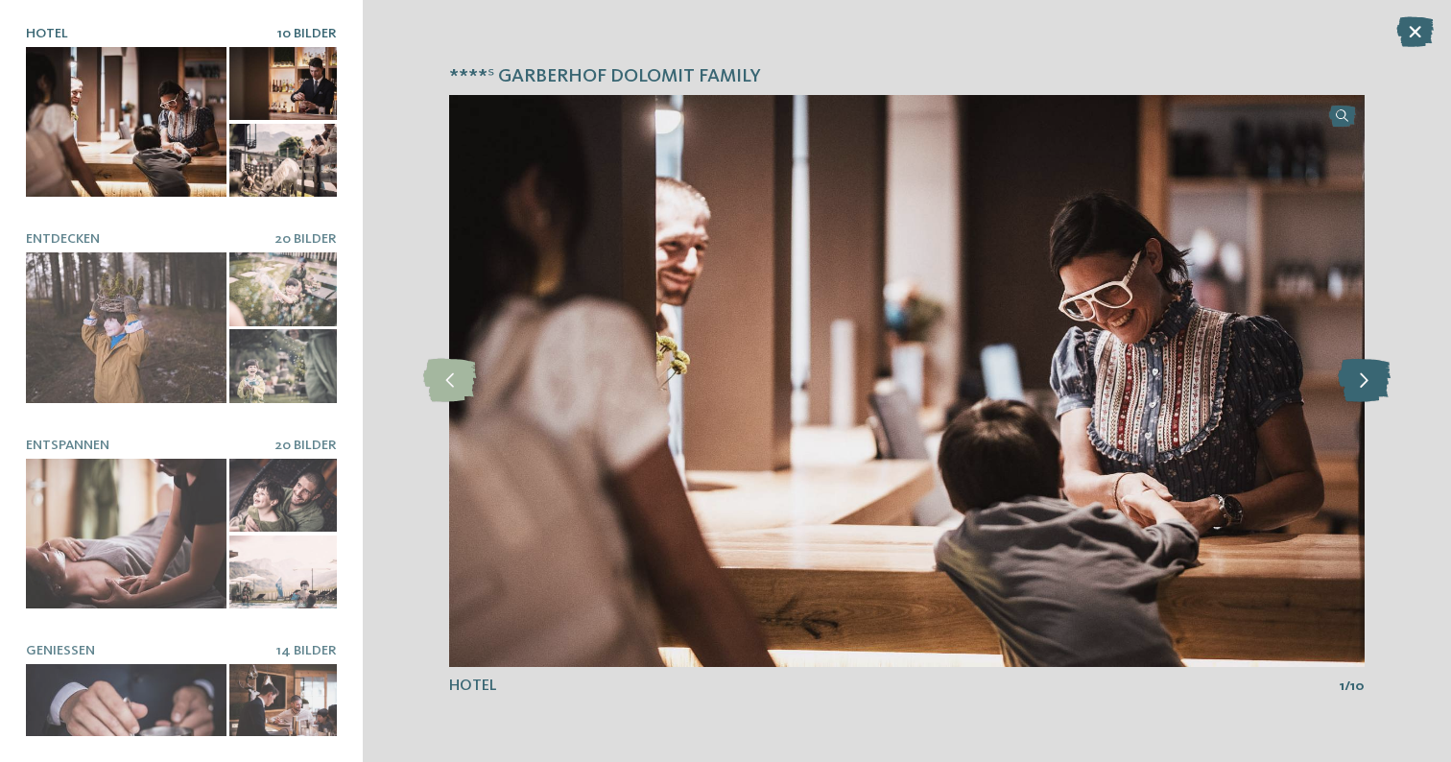
click at [1371, 389] on icon at bounding box center [1364, 380] width 53 height 43
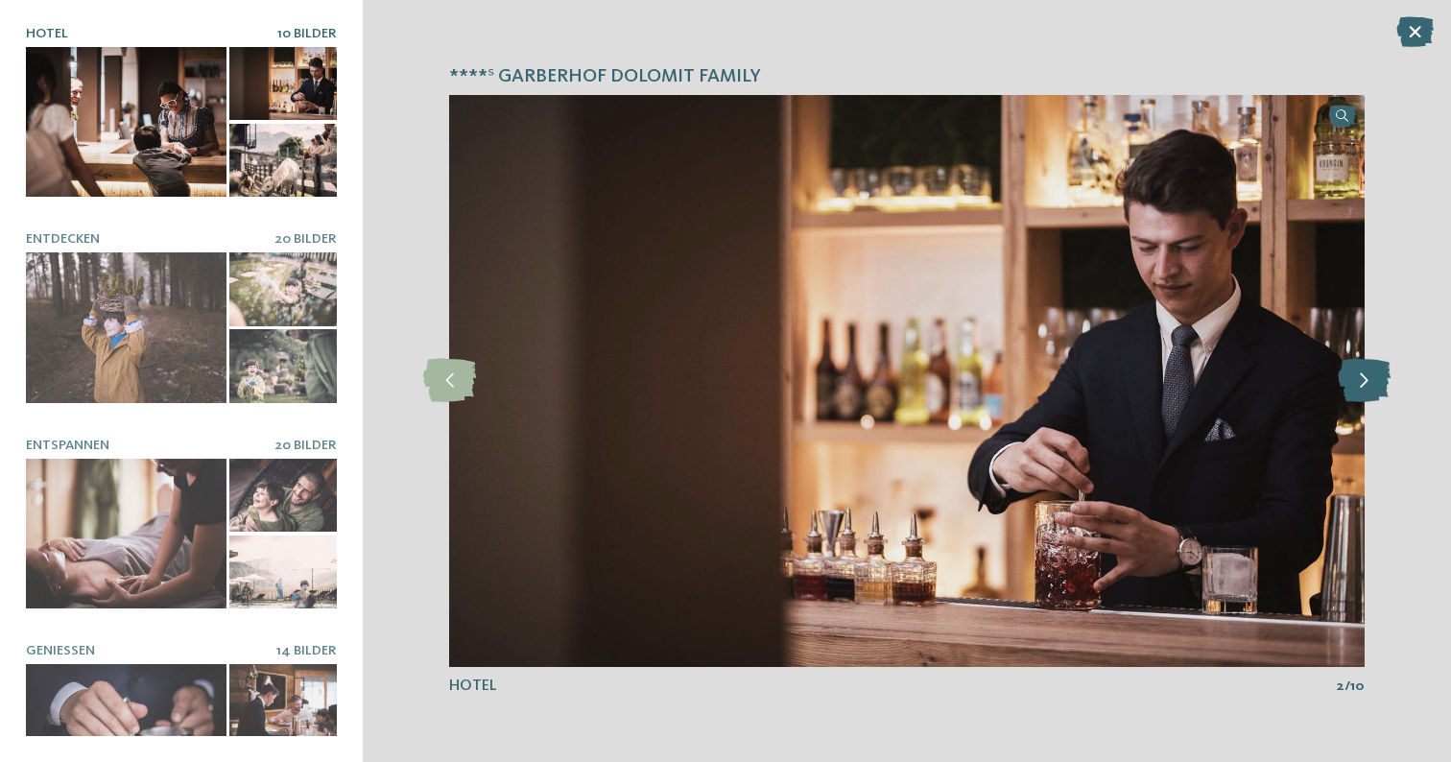
click at [1371, 389] on icon at bounding box center [1364, 380] width 53 height 43
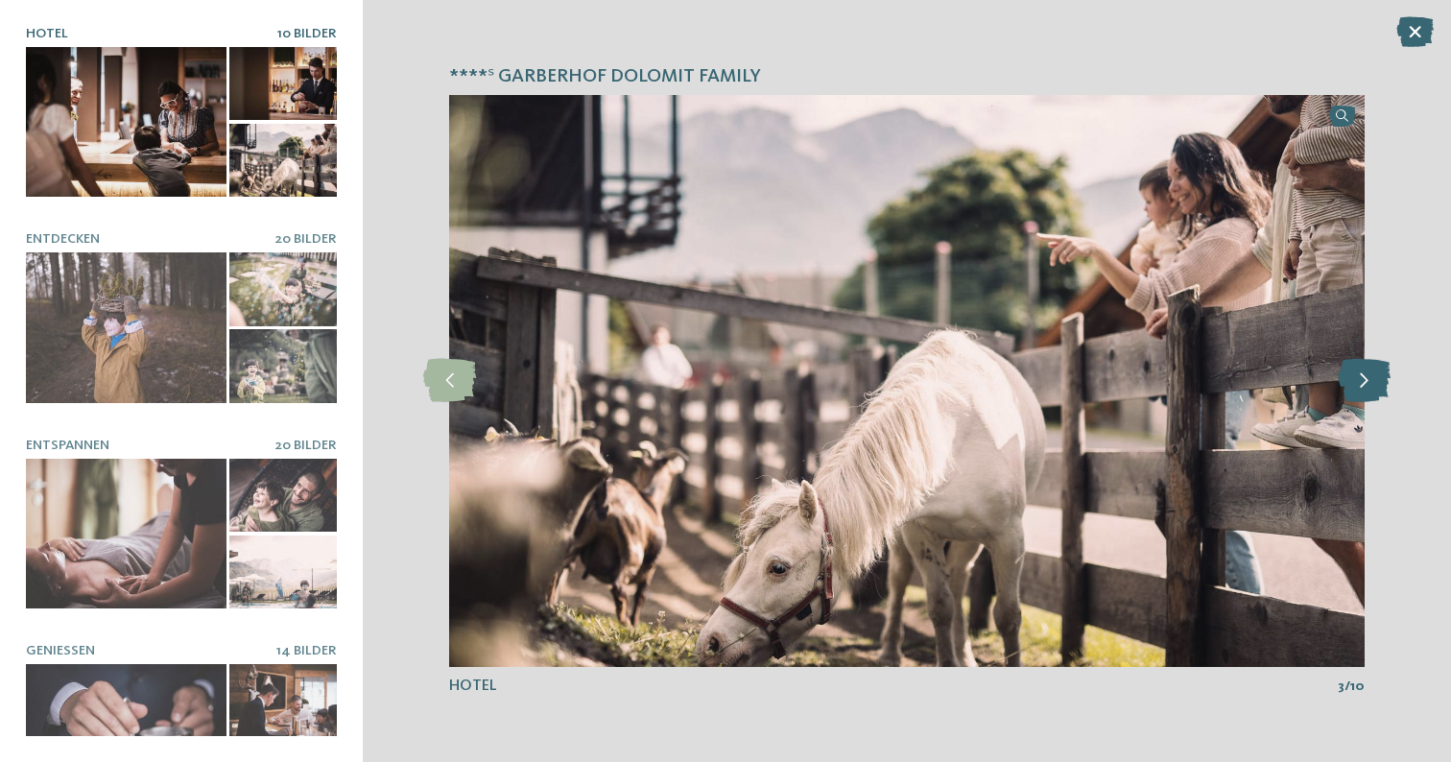
click at [1371, 389] on icon at bounding box center [1364, 380] width 53 height 43
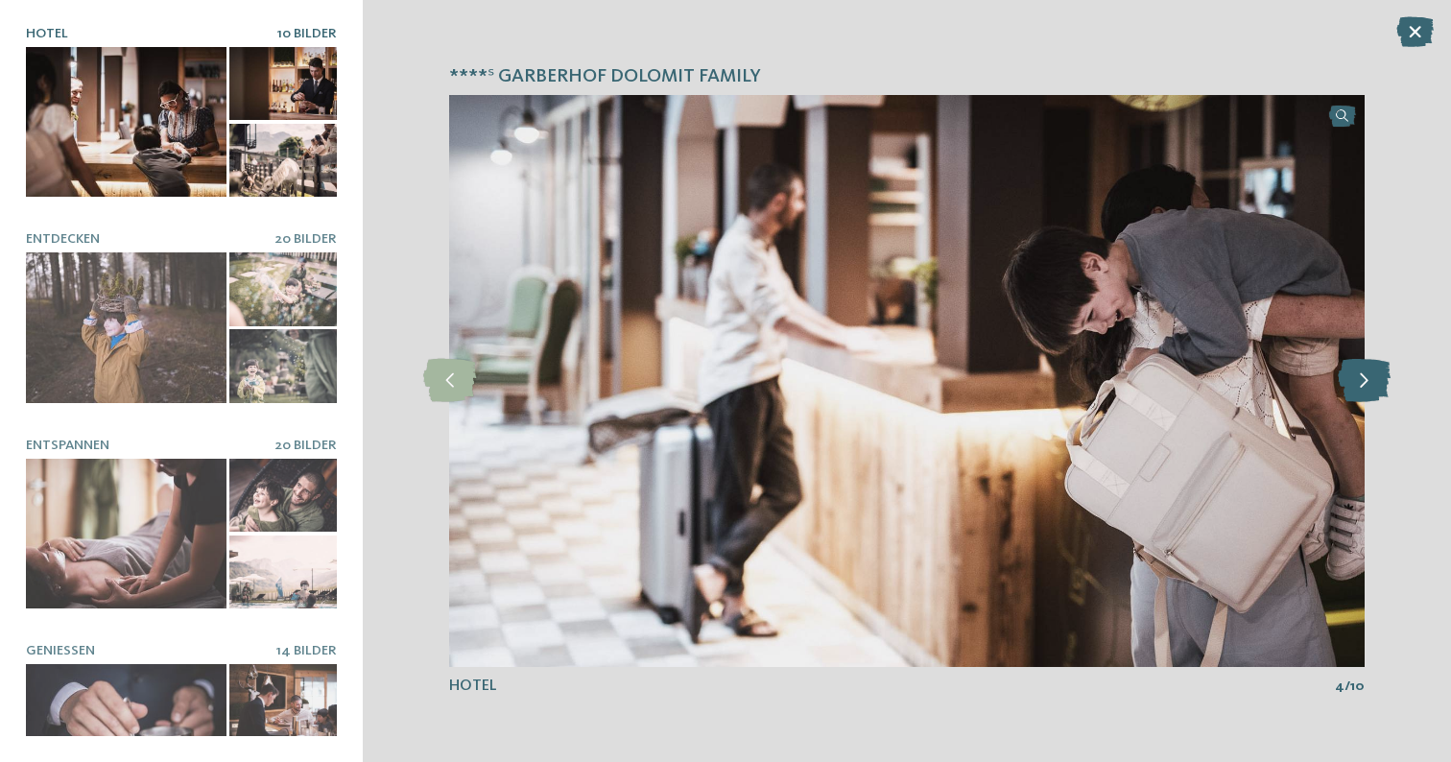
click at [1371, 389] on icon at bounding box center [1364, 380] width 53 height 43
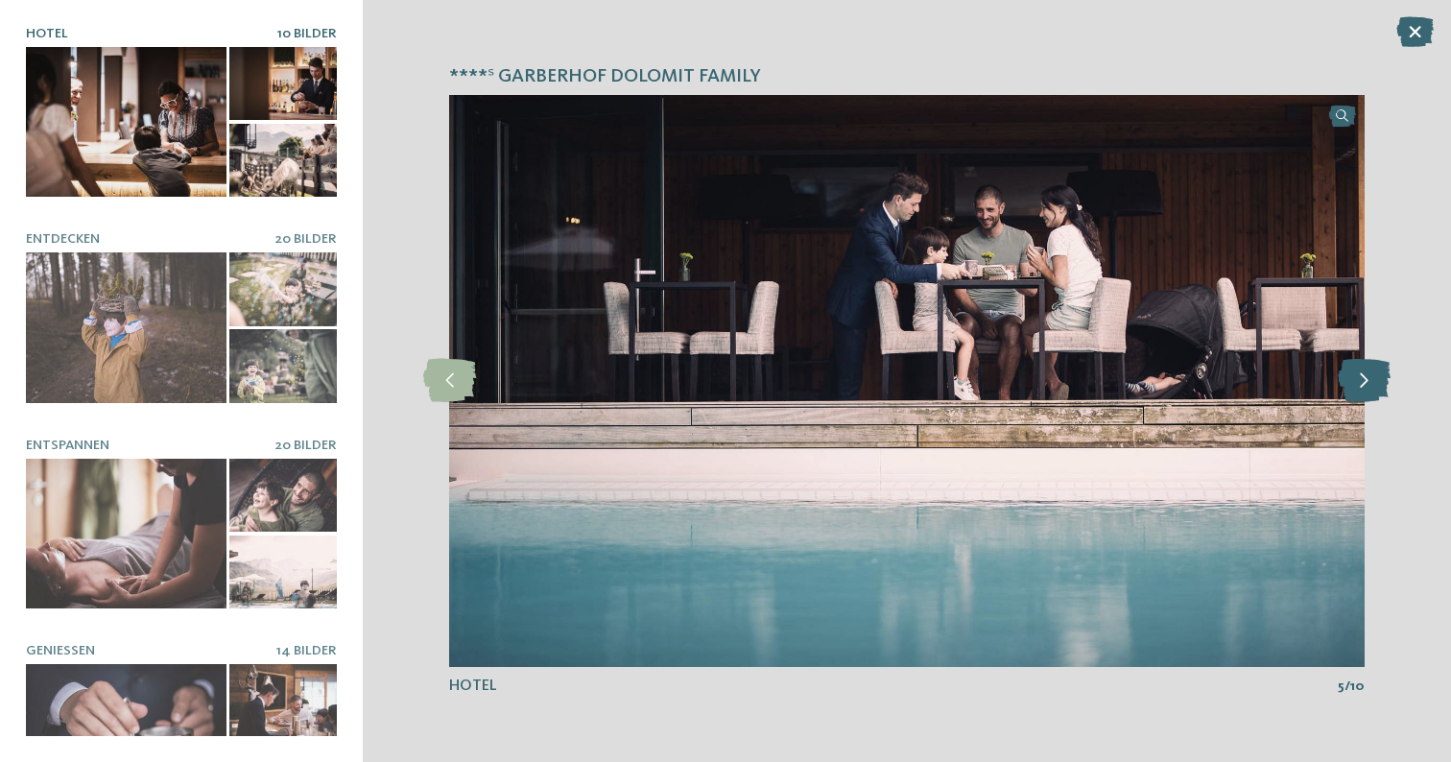
click at [1371, 389] on icon at bounding box center [1364, 380] width 53 height 43
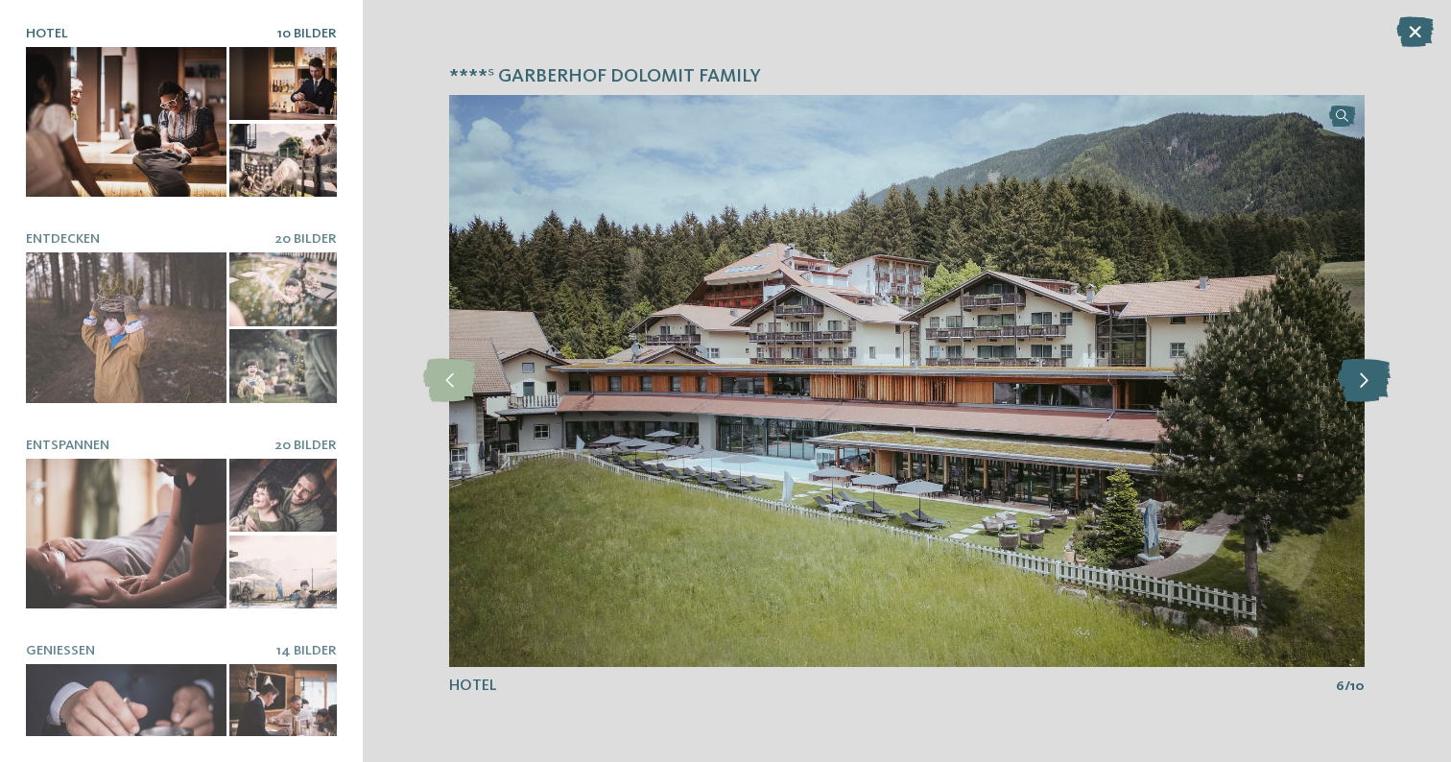
click at [1371, 389] on icon at bounding box center [1364, 380] width 53 height 43
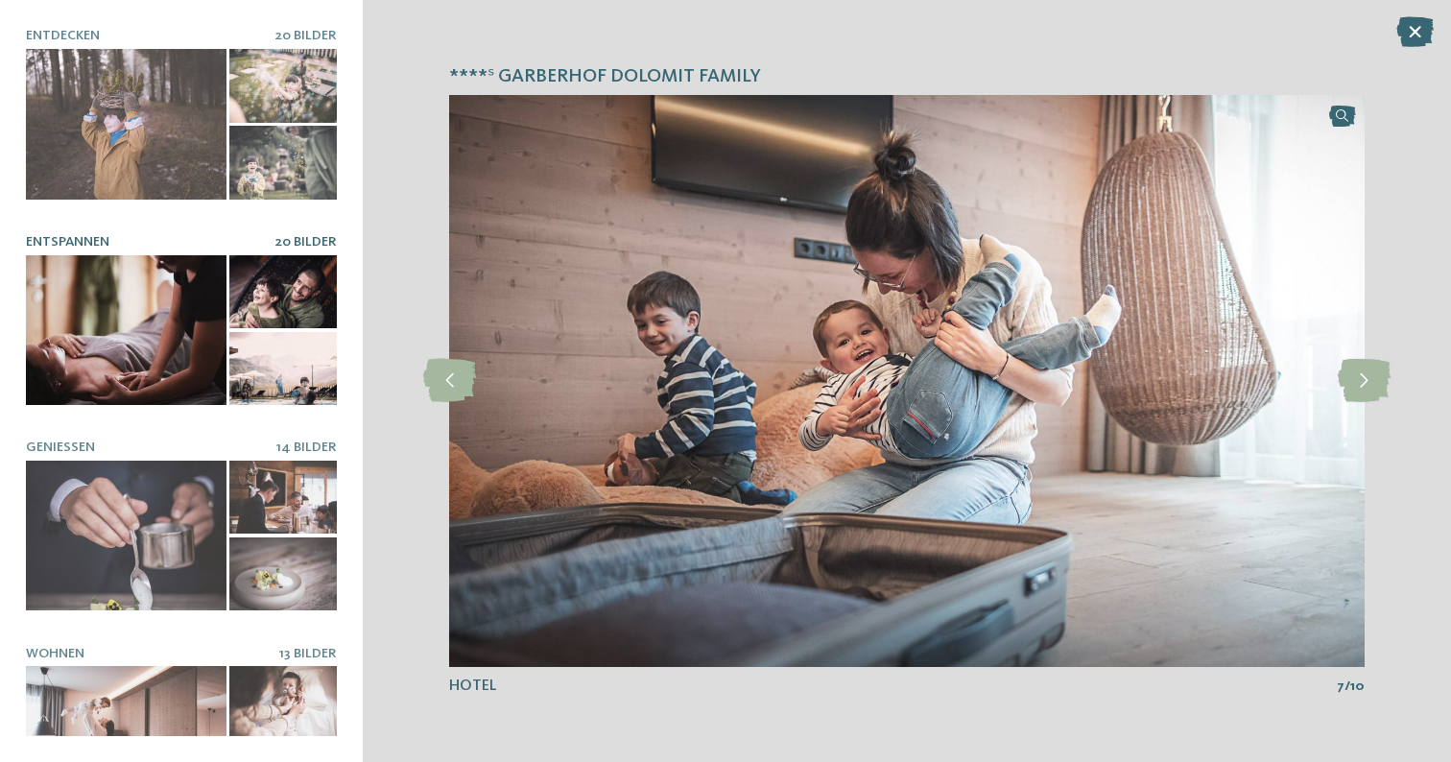
scroll to position [284, 0]
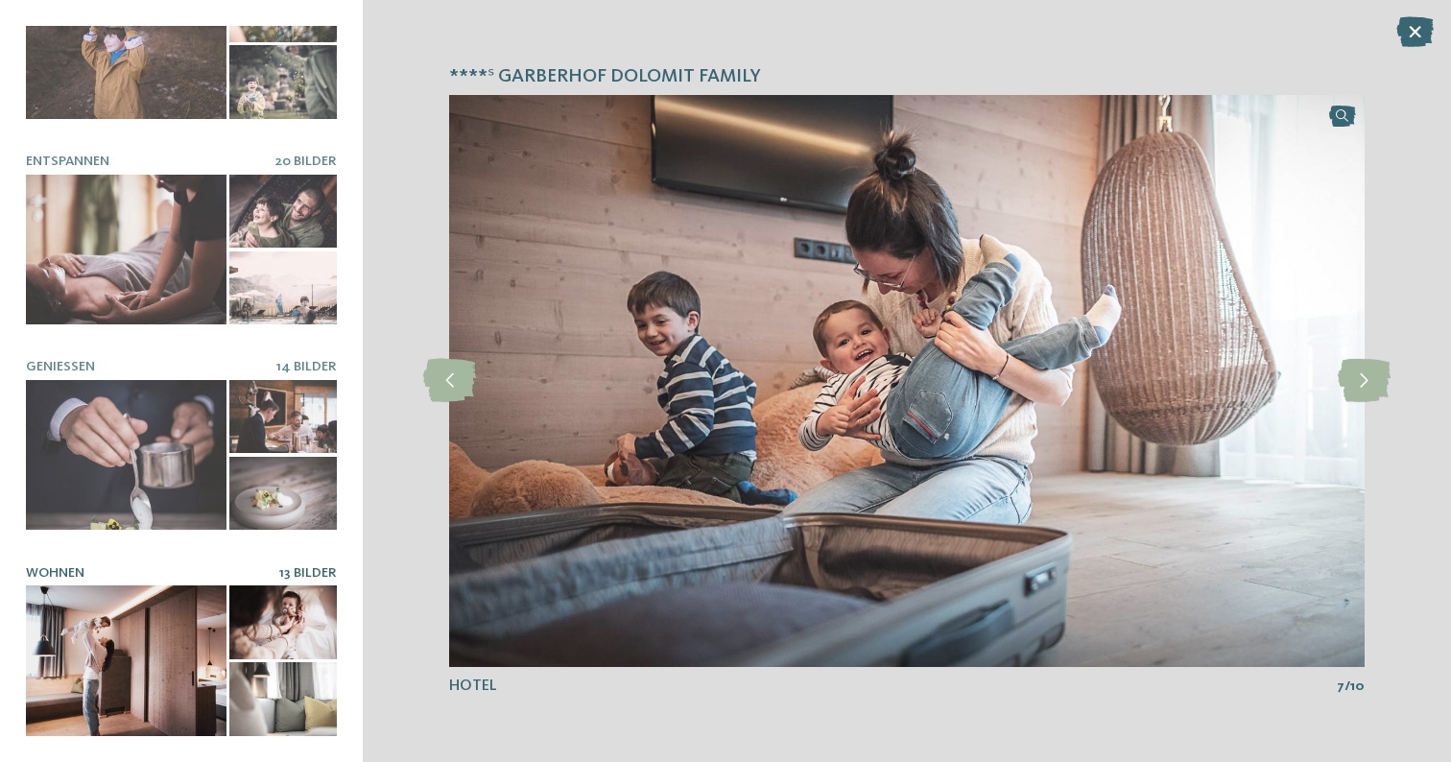
click at [110, 642] on div at bounding box center [126, 661] width 201 height 151
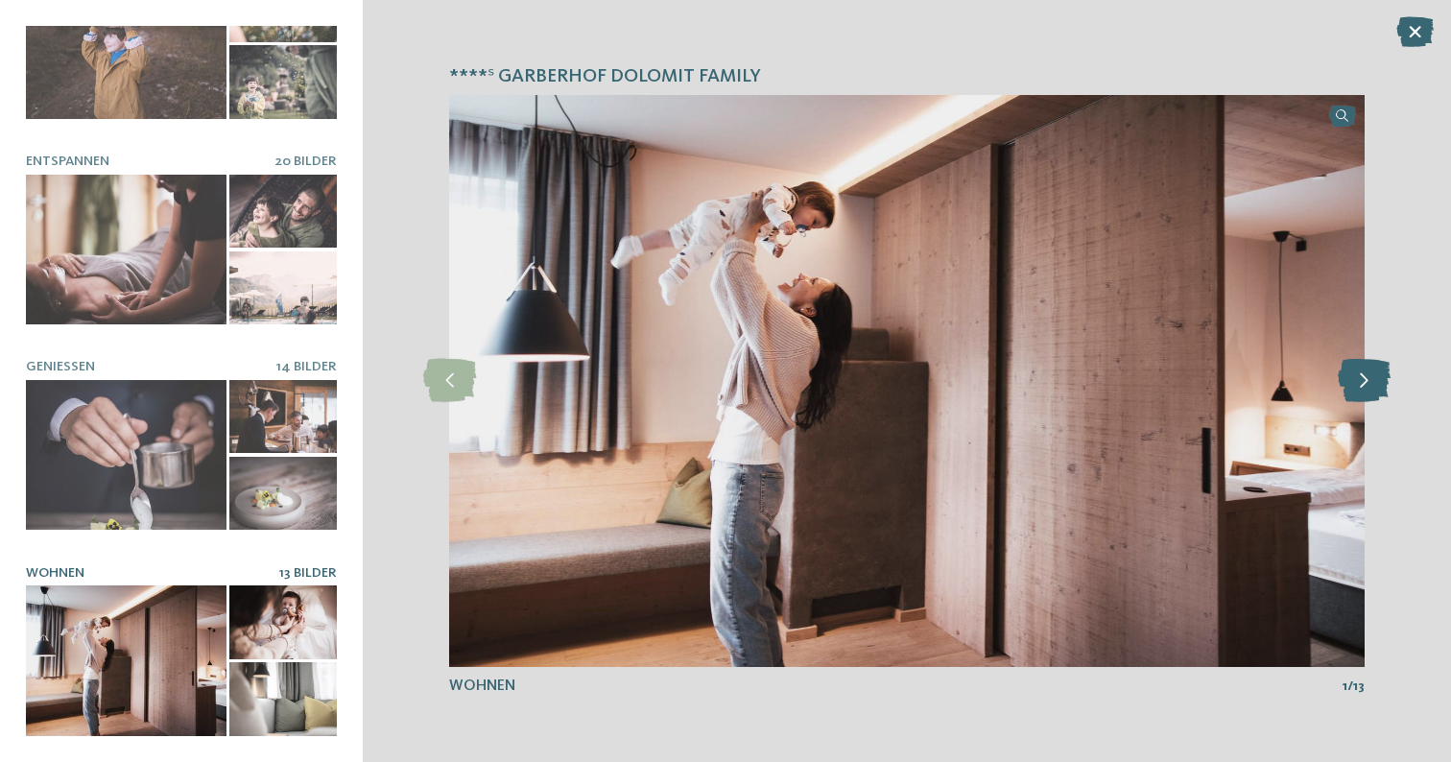
click at [1346, 361] on icon at bounding box center [1364, 380] width 53 height 43
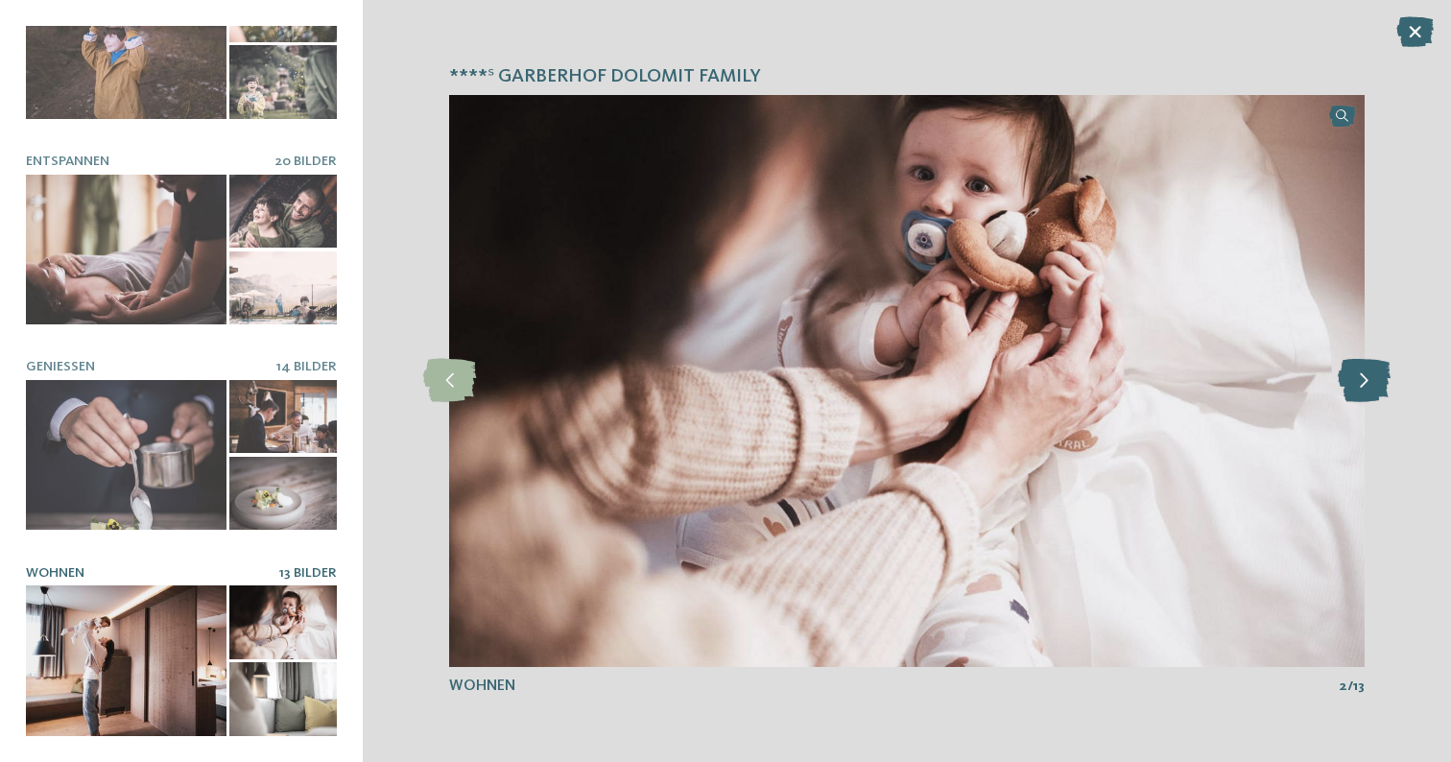
click at [1347, 363] on icon at bounding box center [1364, 380] width 53 height 43
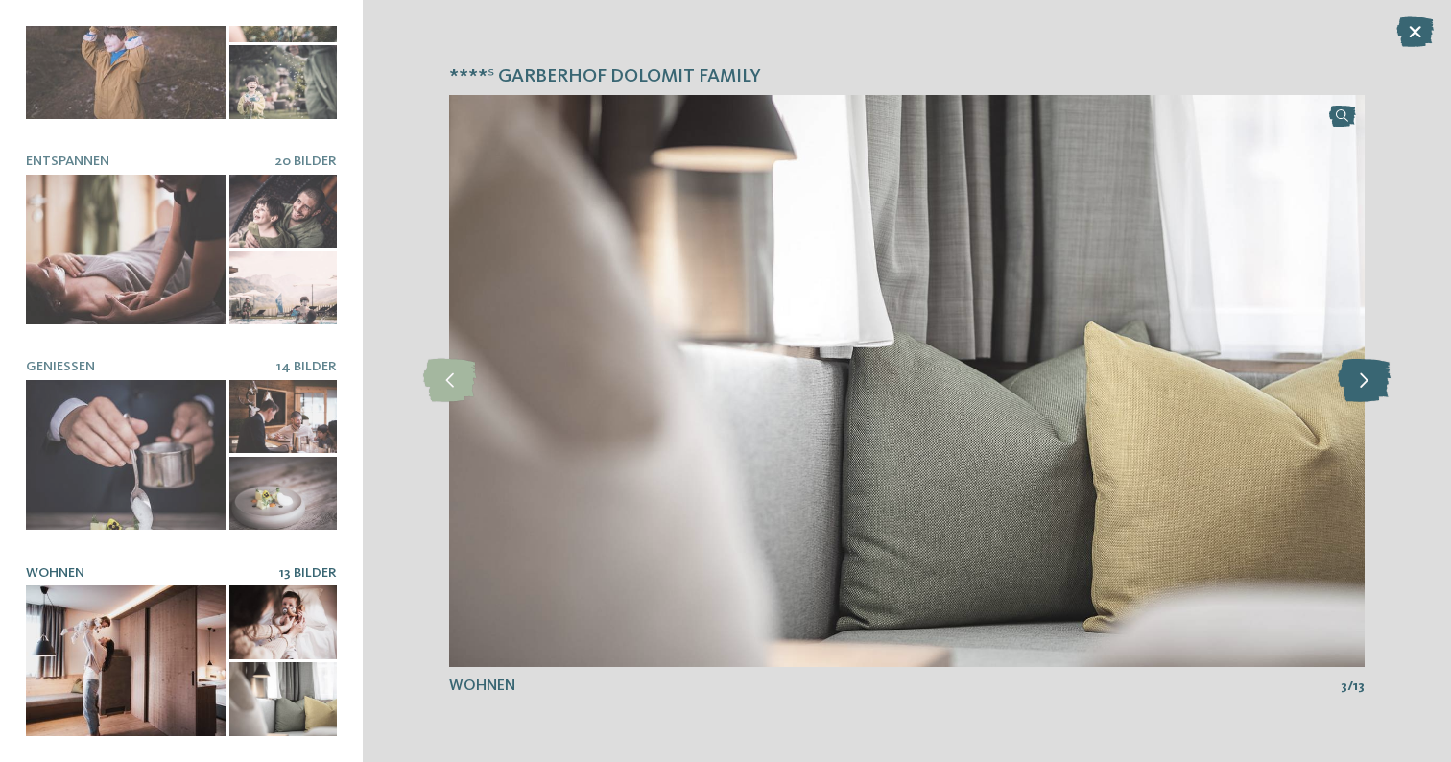
click at [1347, 364] on icon at bounding box center [1364, 380] width 53 height 43
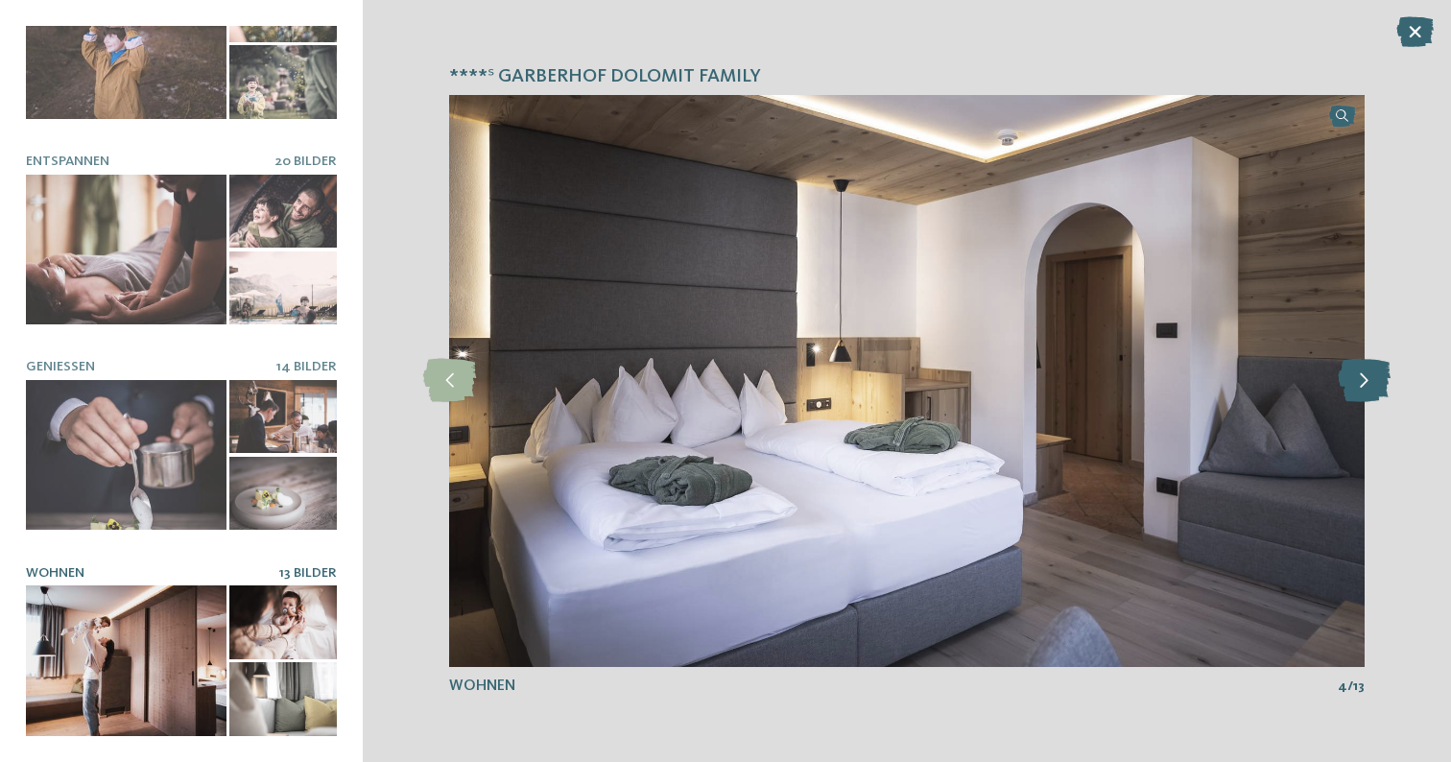
click at [1348, 364] on icon at bounding box center [1364, 380] width 53 height 43
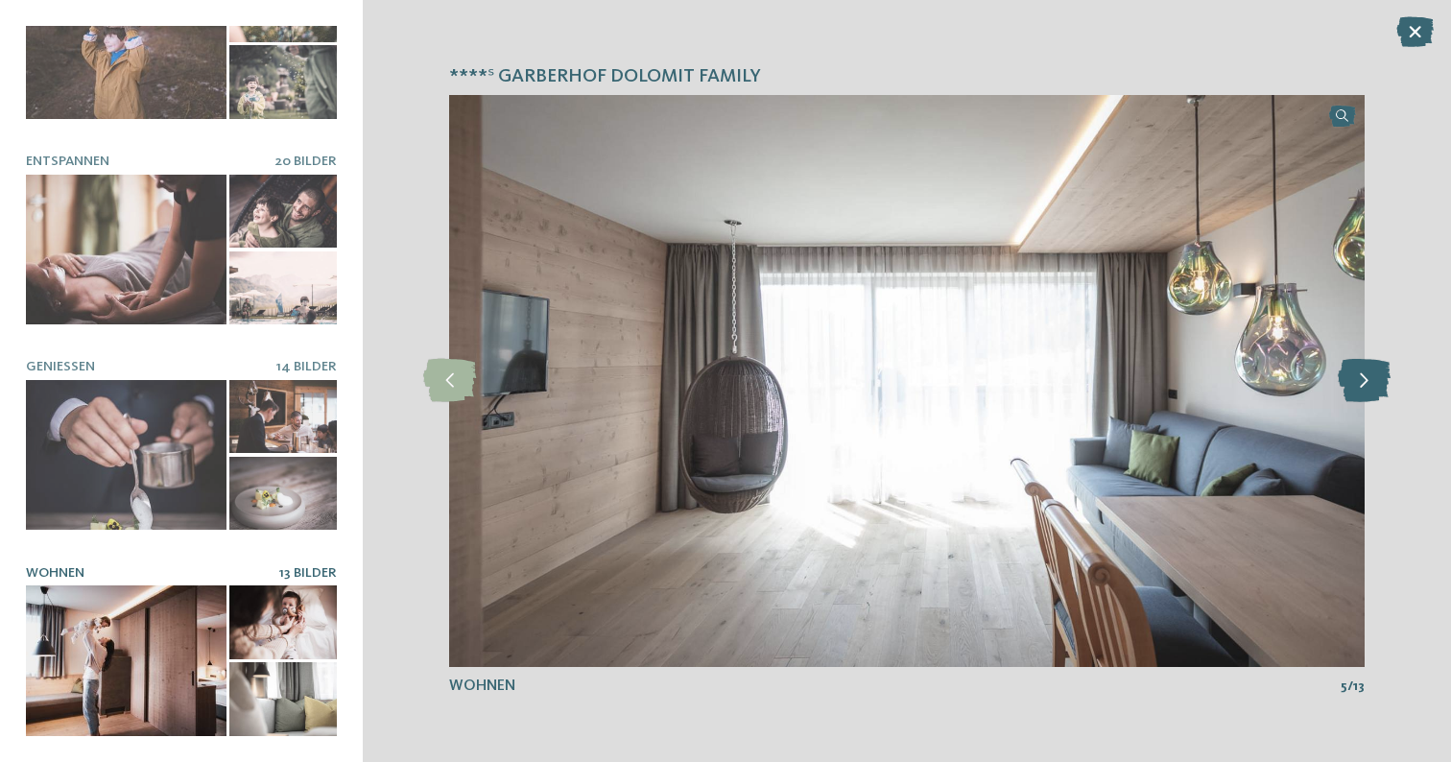
click at [1348, 365] on icon at bounding box center [1364, 380] width 53 height 43
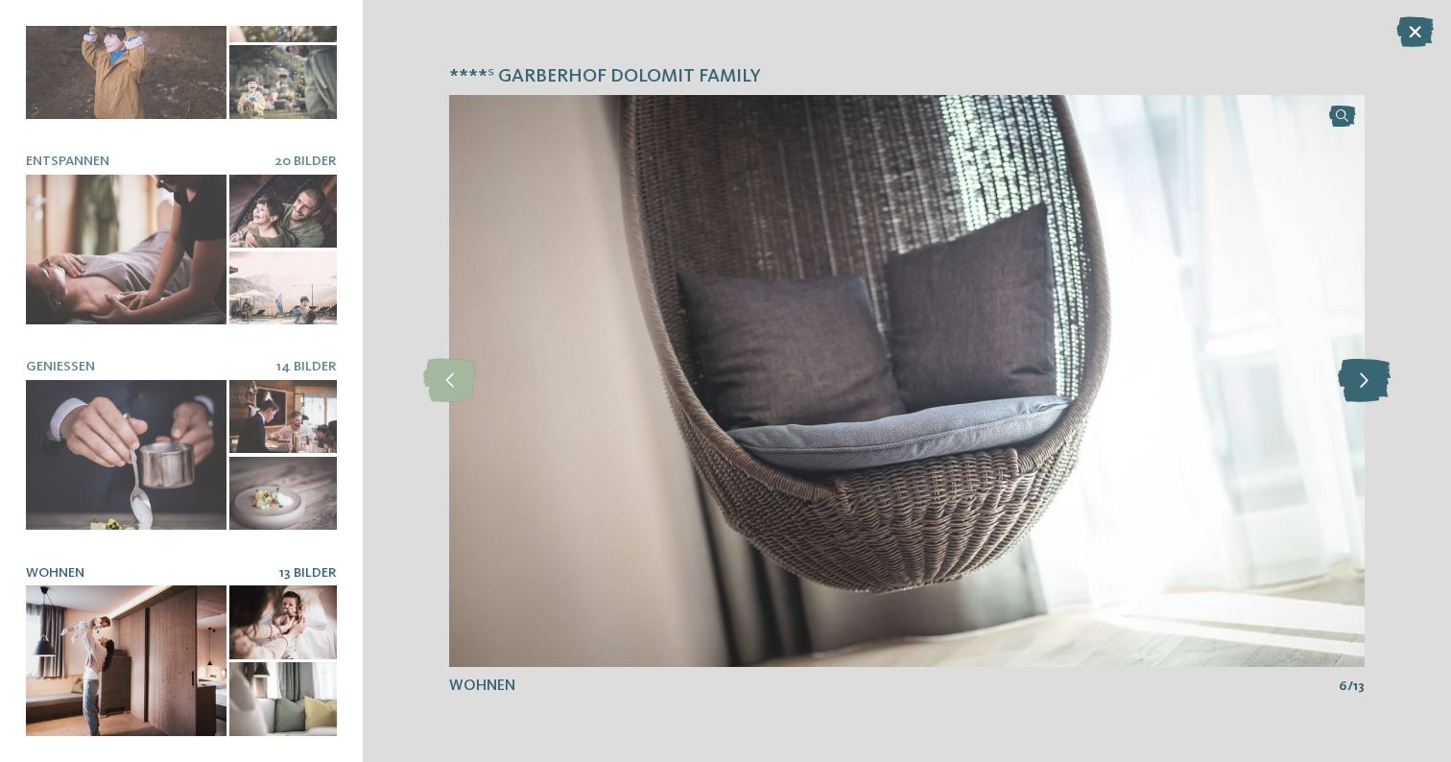
click at [1348, 365] on icon at bounding box center [1364, 380] width 53 height 43
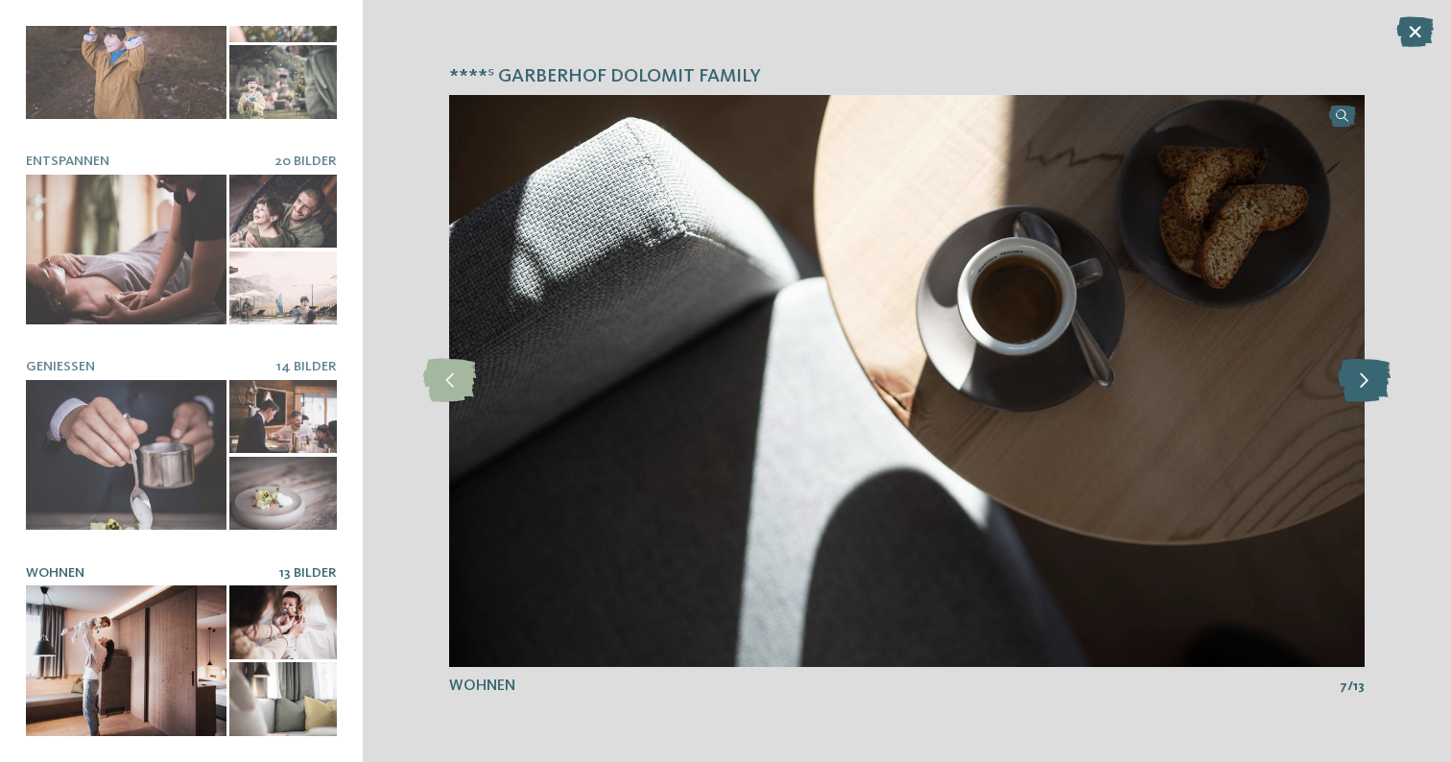
click at [1348, 365] on icon at bounding box center [1364, 380] width 53 height 43
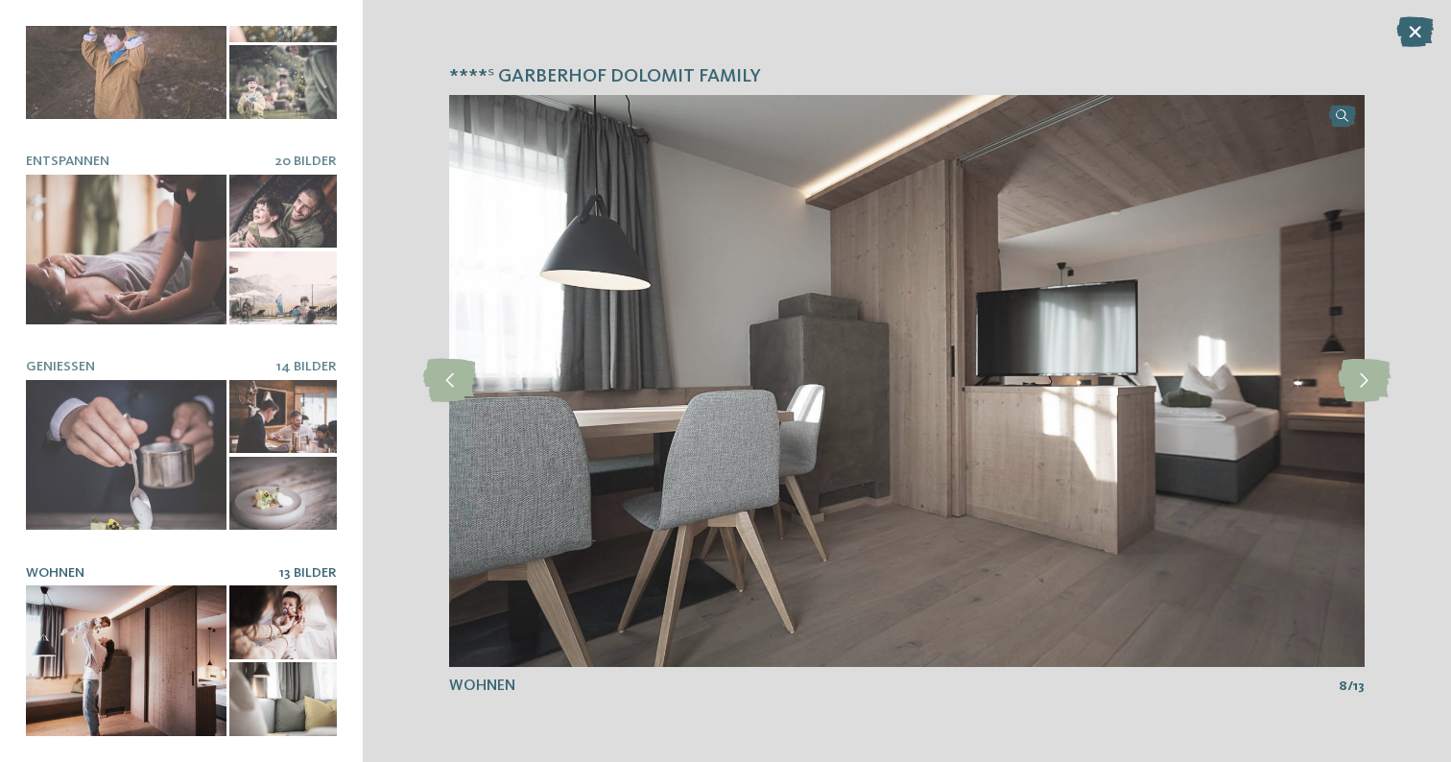
click at [1403, 27] on icon at bounding box center [1415, 31] width 37 height 31
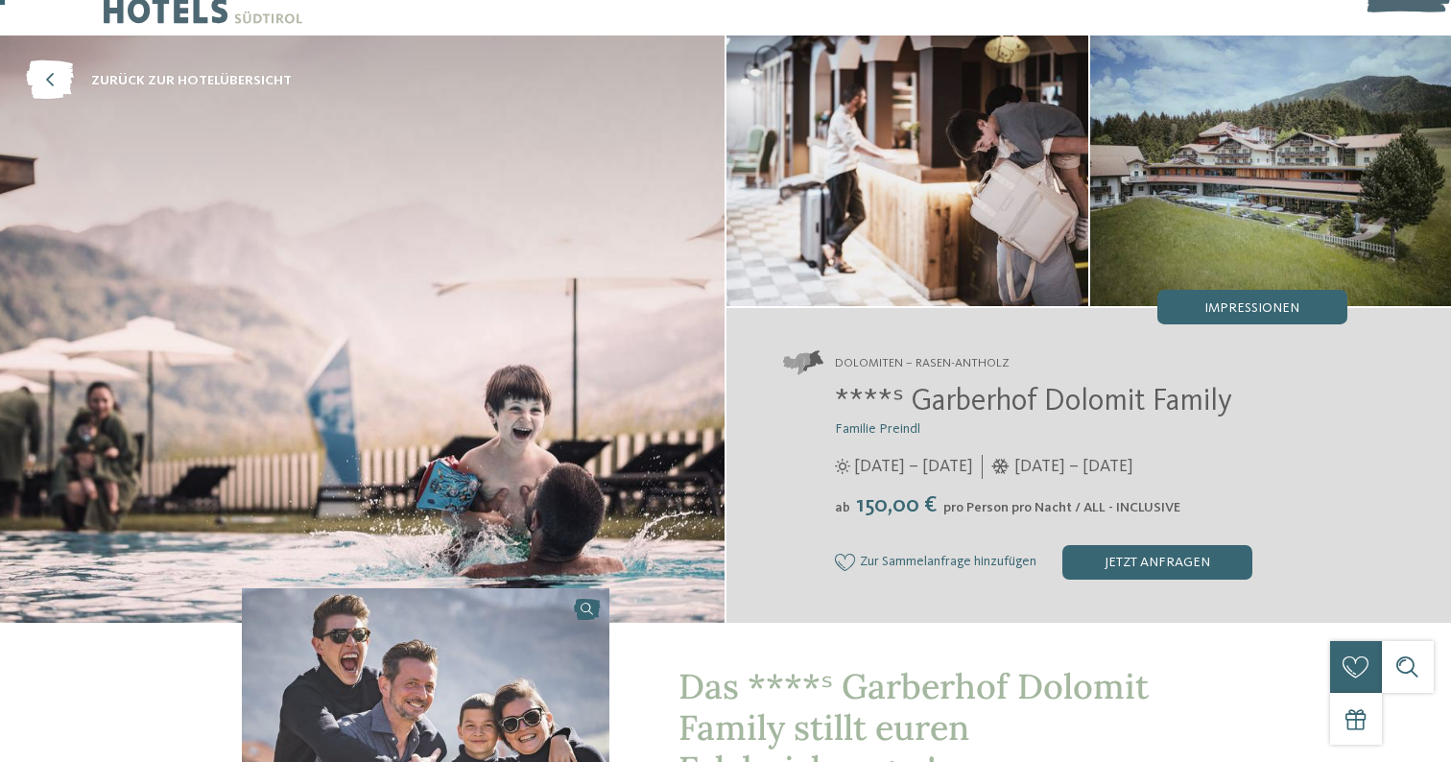
scroll to position [0, 0]
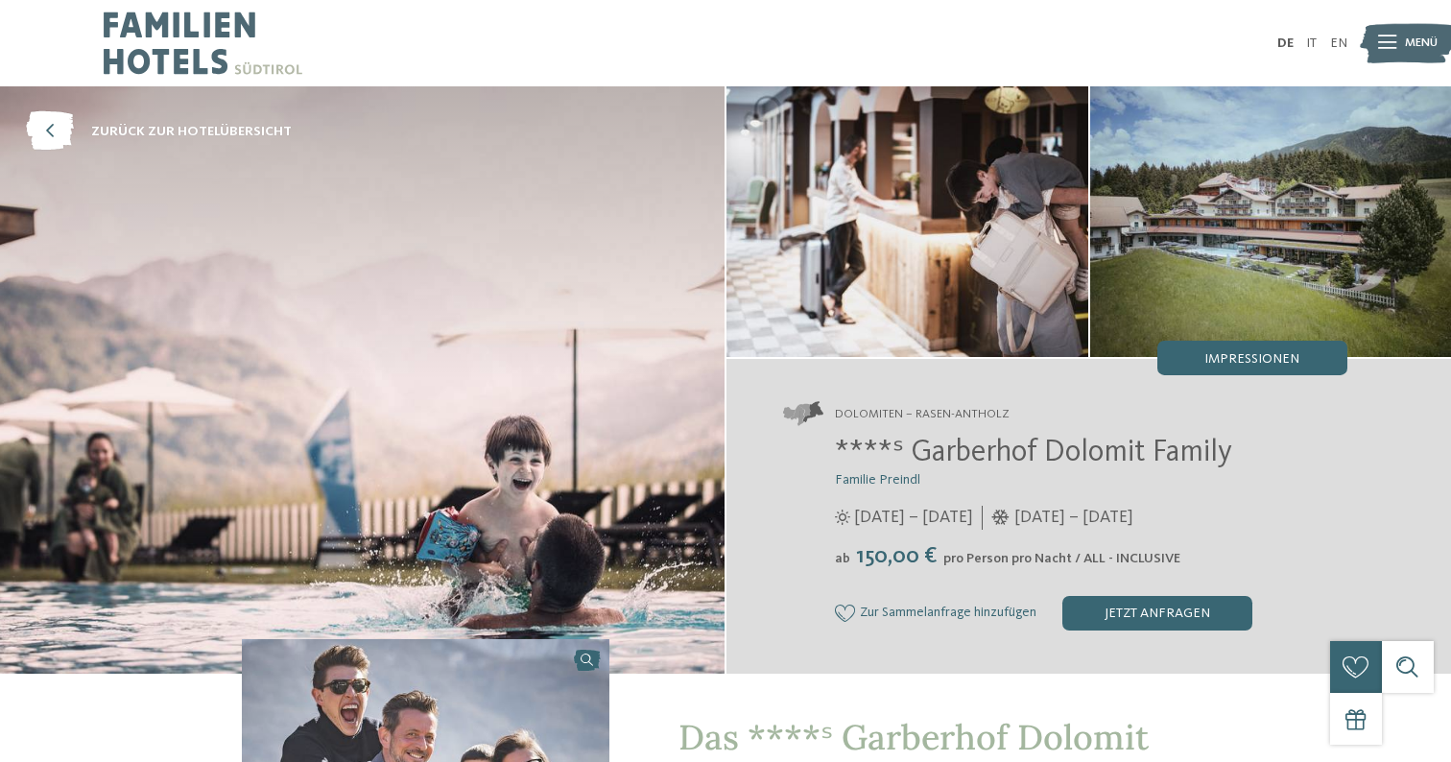
click at [1396, 60] on div at bounding box center [1387, 43] width 18 height 43
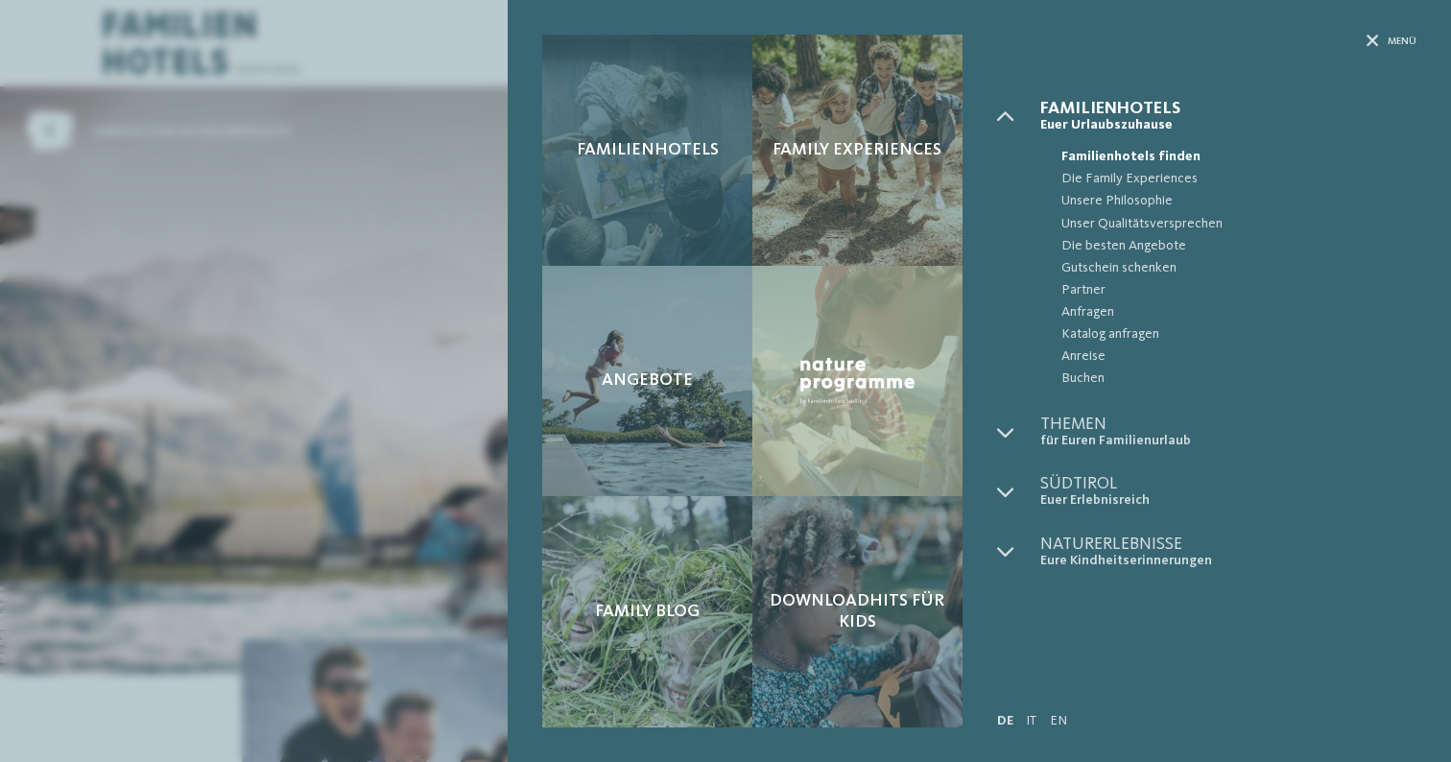
click at [638, 197] on div "Familienhotels" at bounding box center [647, 150] width 210 height 231
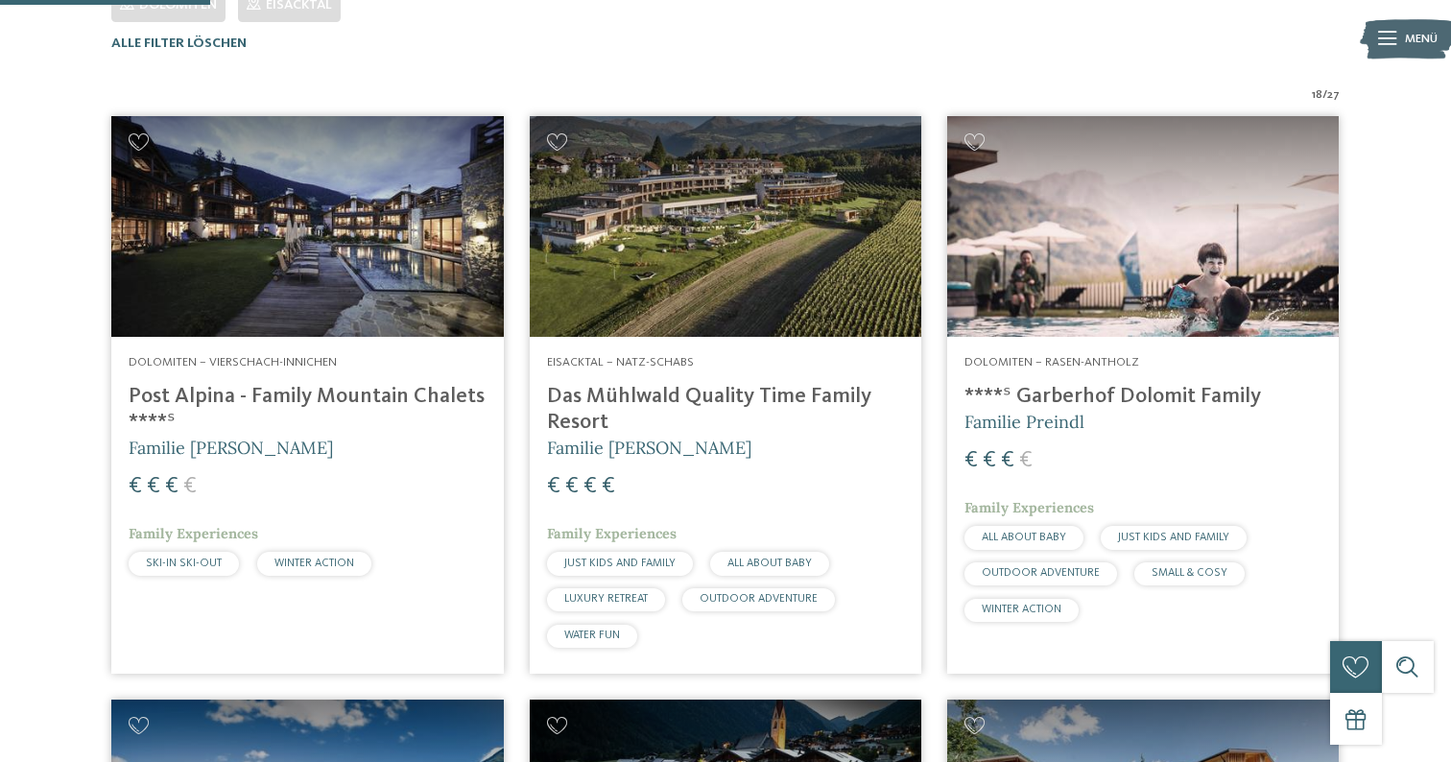
scroll to position [441, 0]
